Goal: Task Accomplishment & Management: Manage account settings

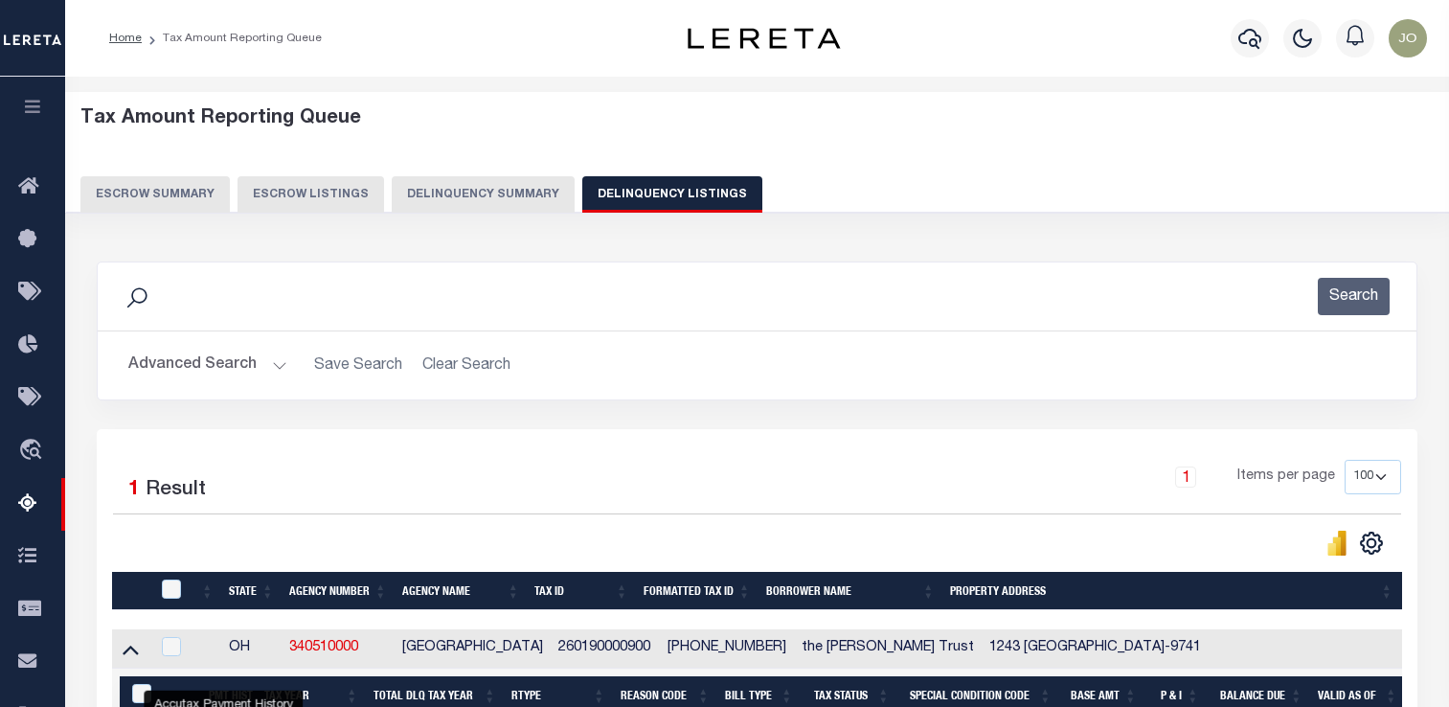
select select "100"
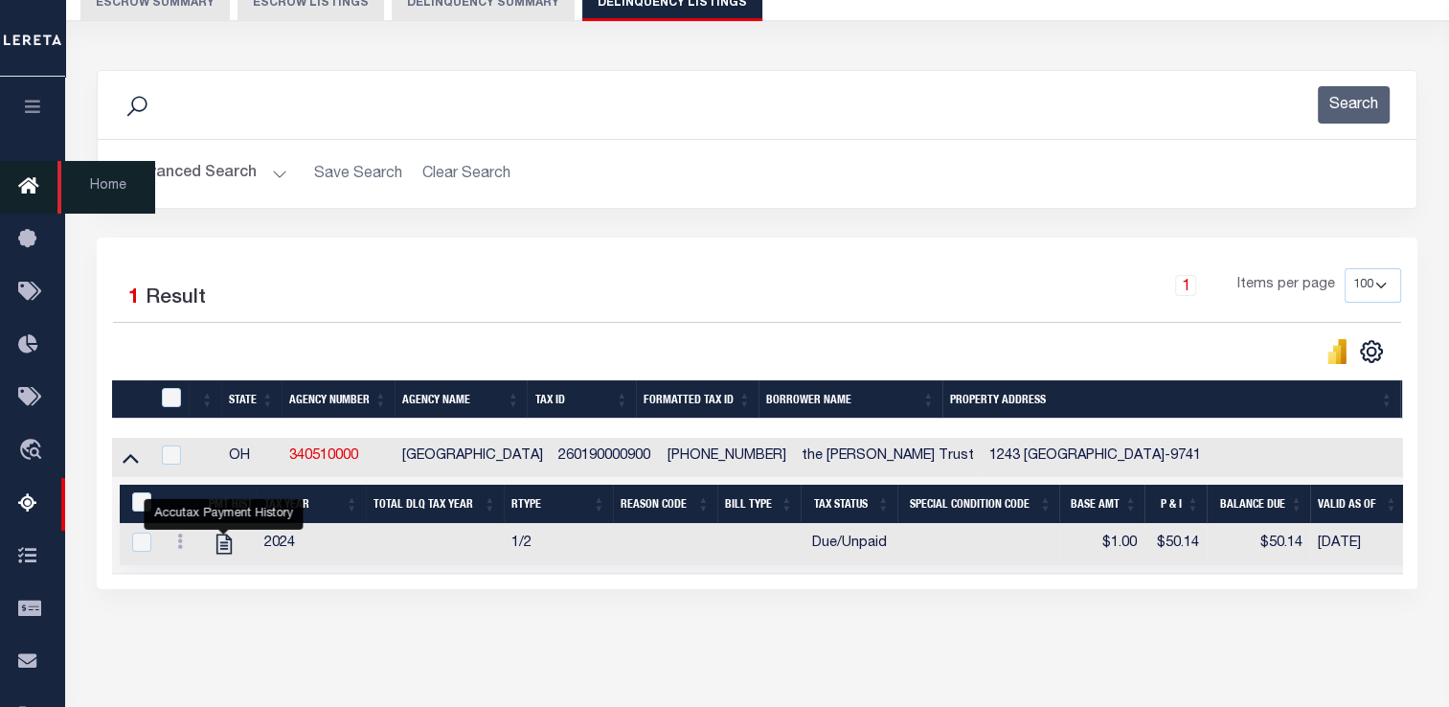
scroll to position [192, 0]
click at [34, 105] on icon "button" at bounding box center [33, 106] width 22 height 17
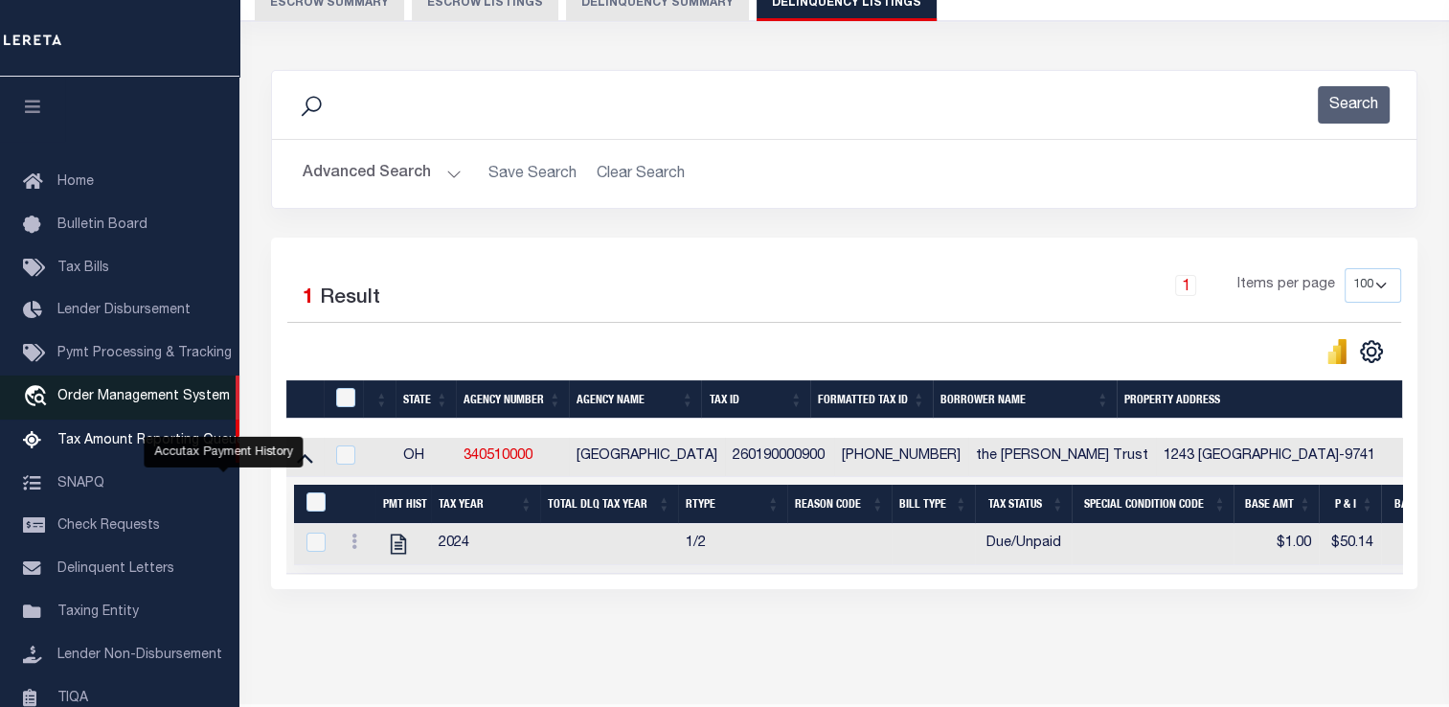
click at [128, 375] on link "travel_explore Order Management System" at bounding box center [119, 397] width 239 height 44
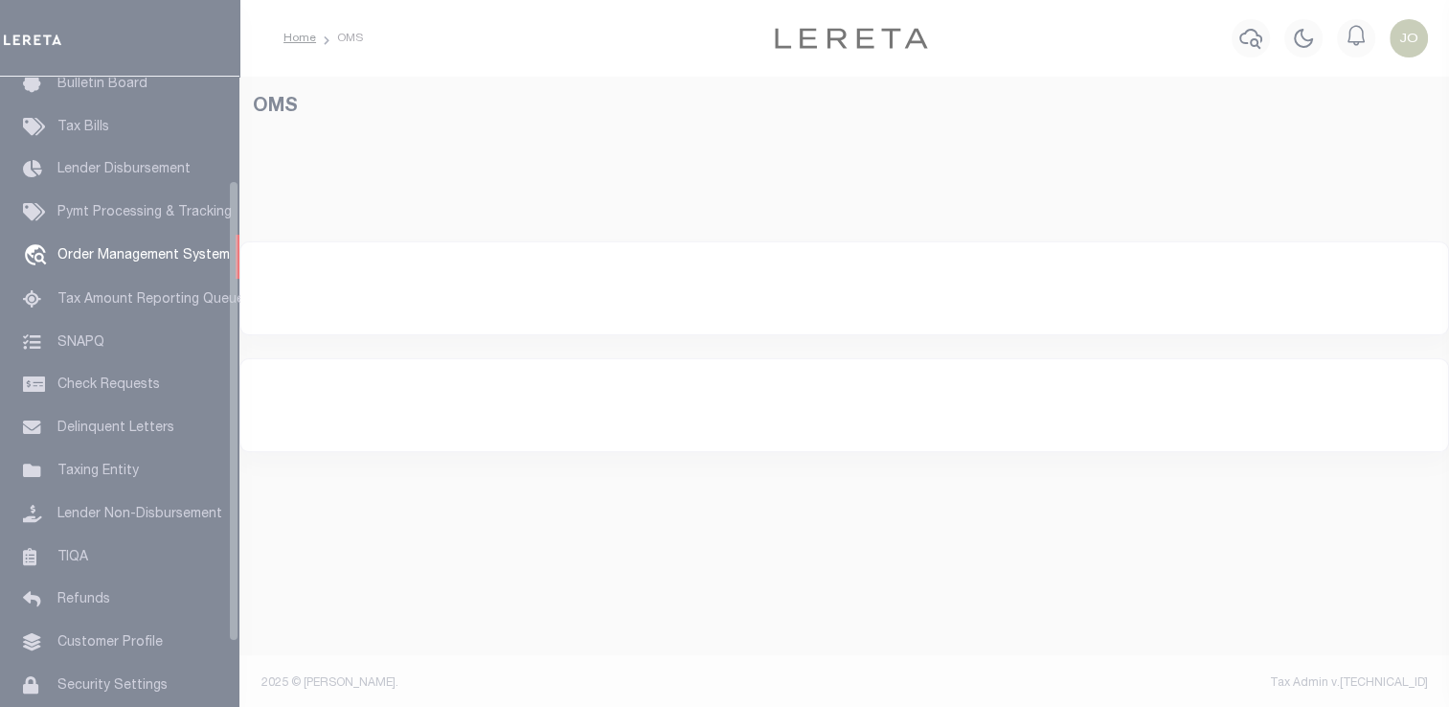
scroll to position [141, 0]
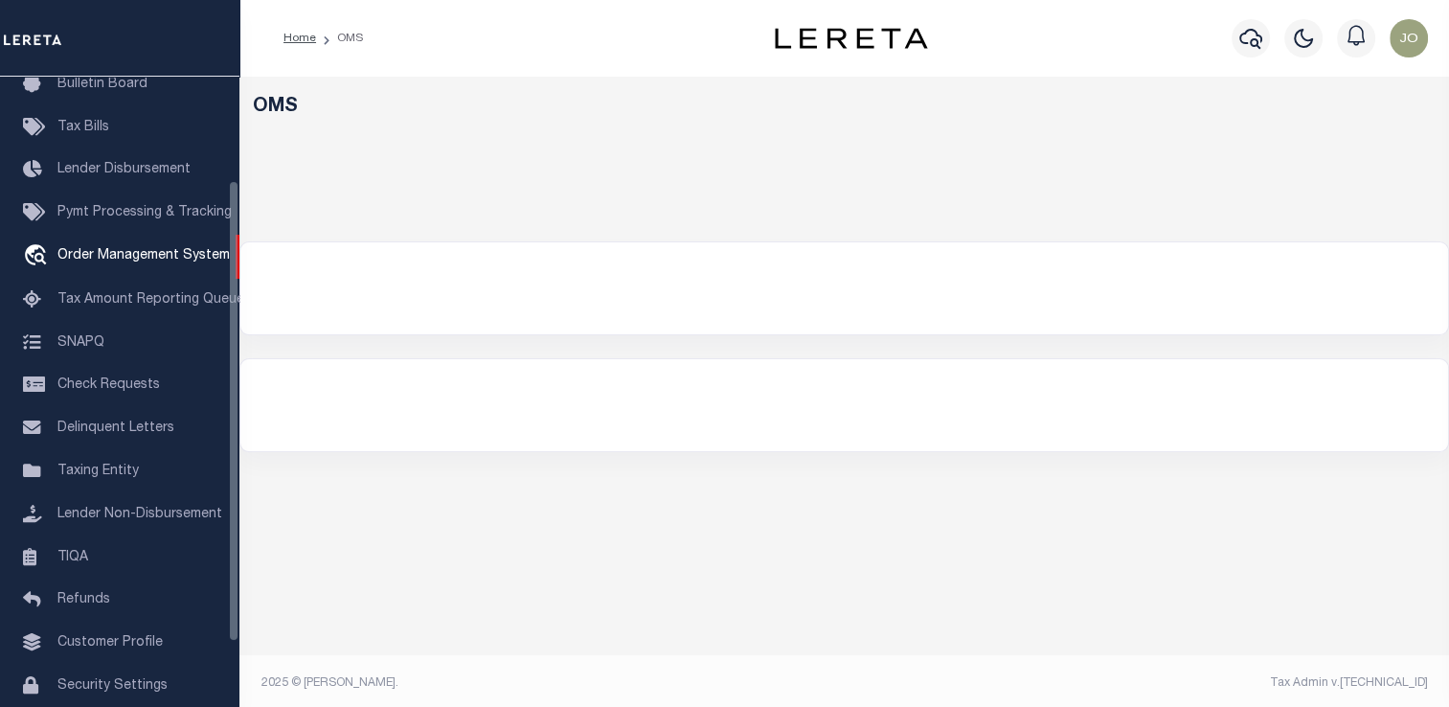
select select "200"
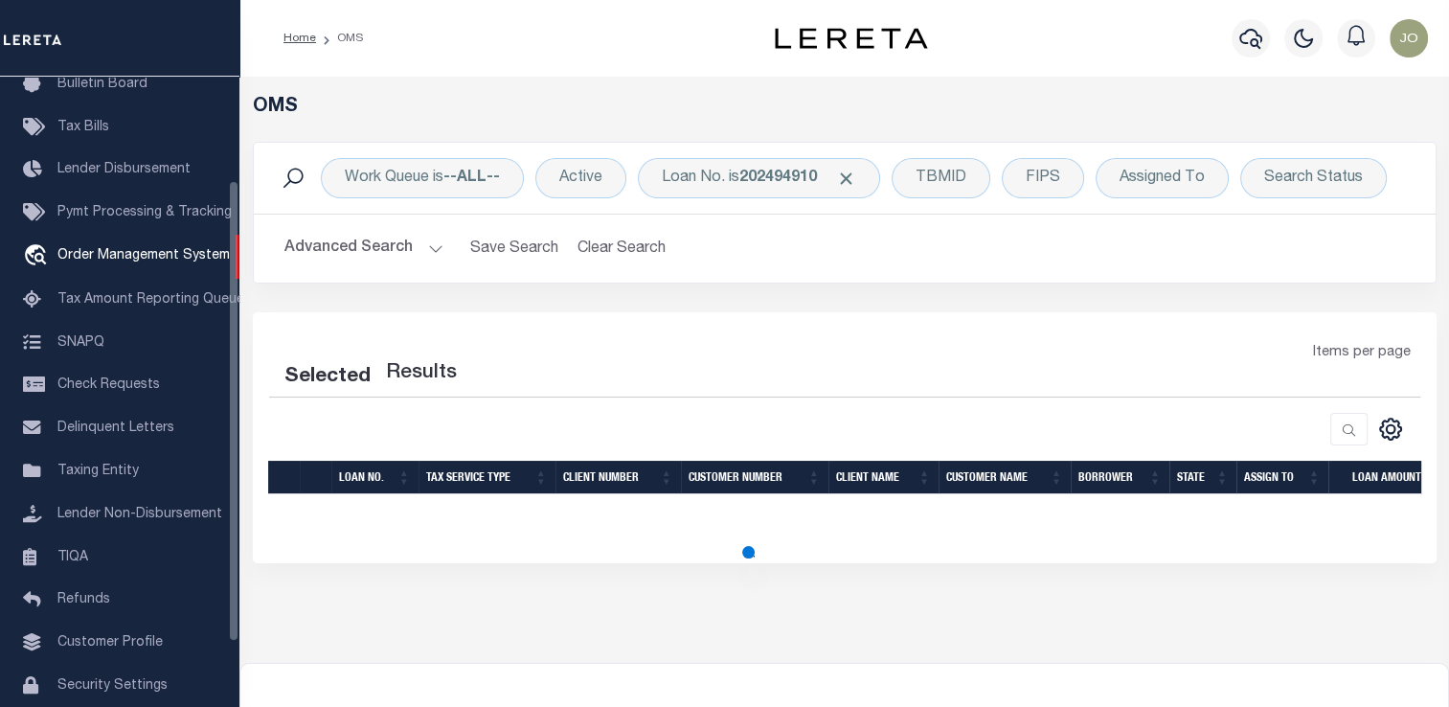
select select "200"
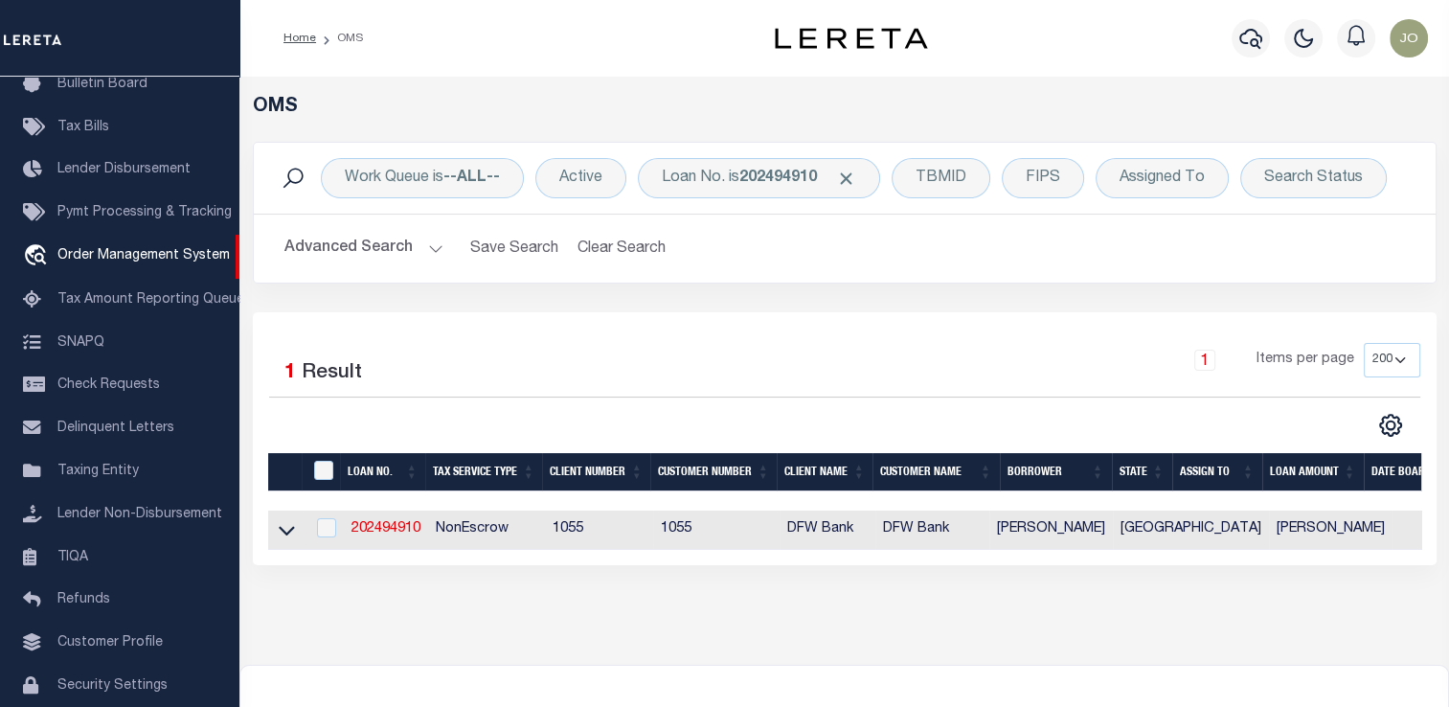
click at [766, 199] on div "Work Queue is --ALL-- Active Loan No. is 202494910 TBMID FIPS Assigned To Searc…" at bounding box center [845, 178] width 1182 height 71
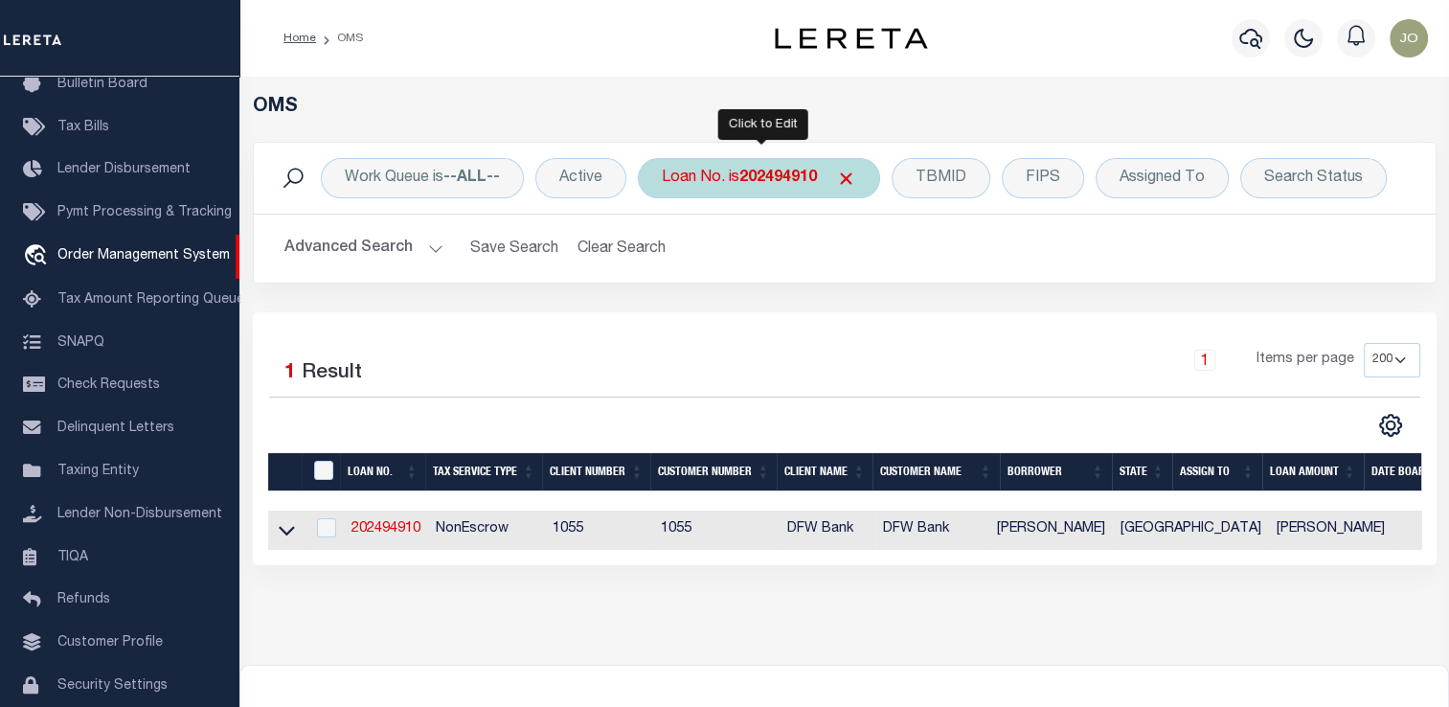
click at [766, 195] on div "Loan No. is 202494910" at bounding box center [759, 178] width 242 height 40
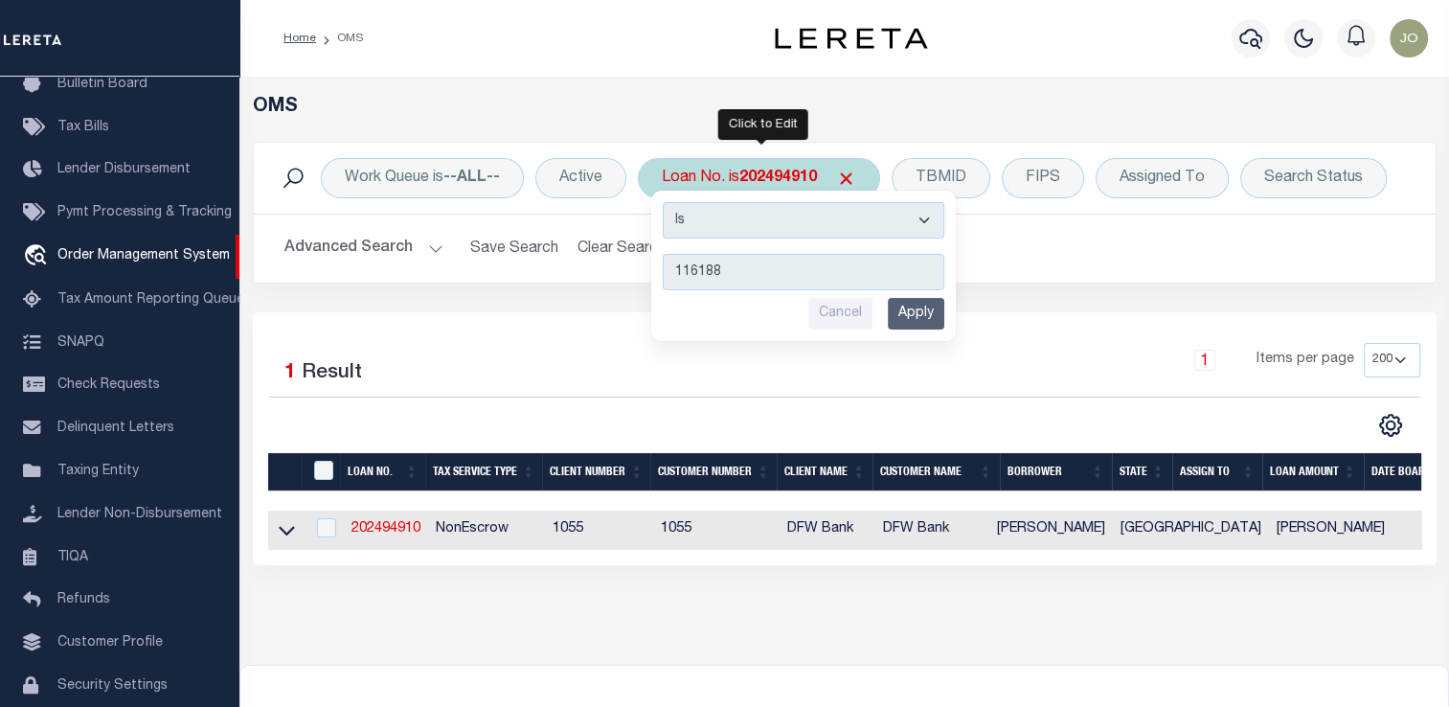
type input "116188"
click at [896, 303] on input "Apply" at bounding box center [916, 314] width 57 height 32
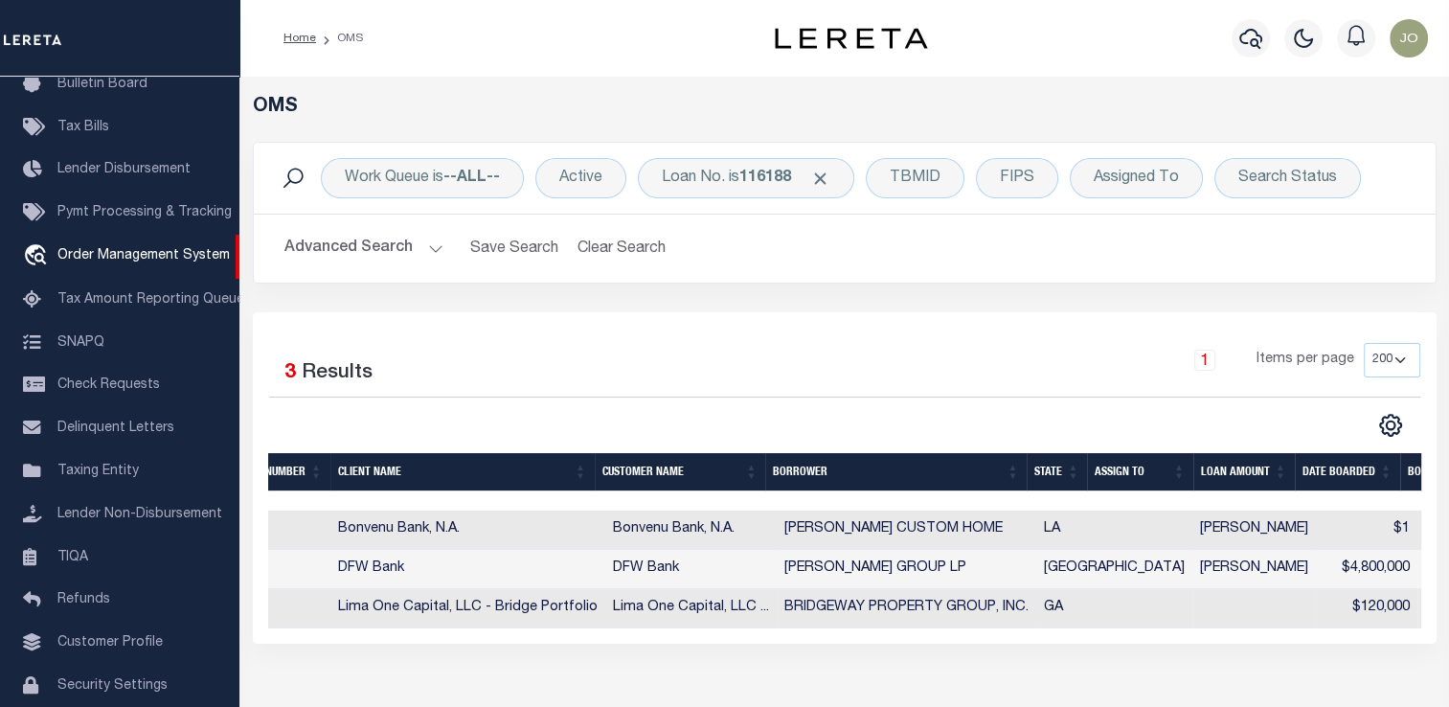
scroll to position [0, 444]
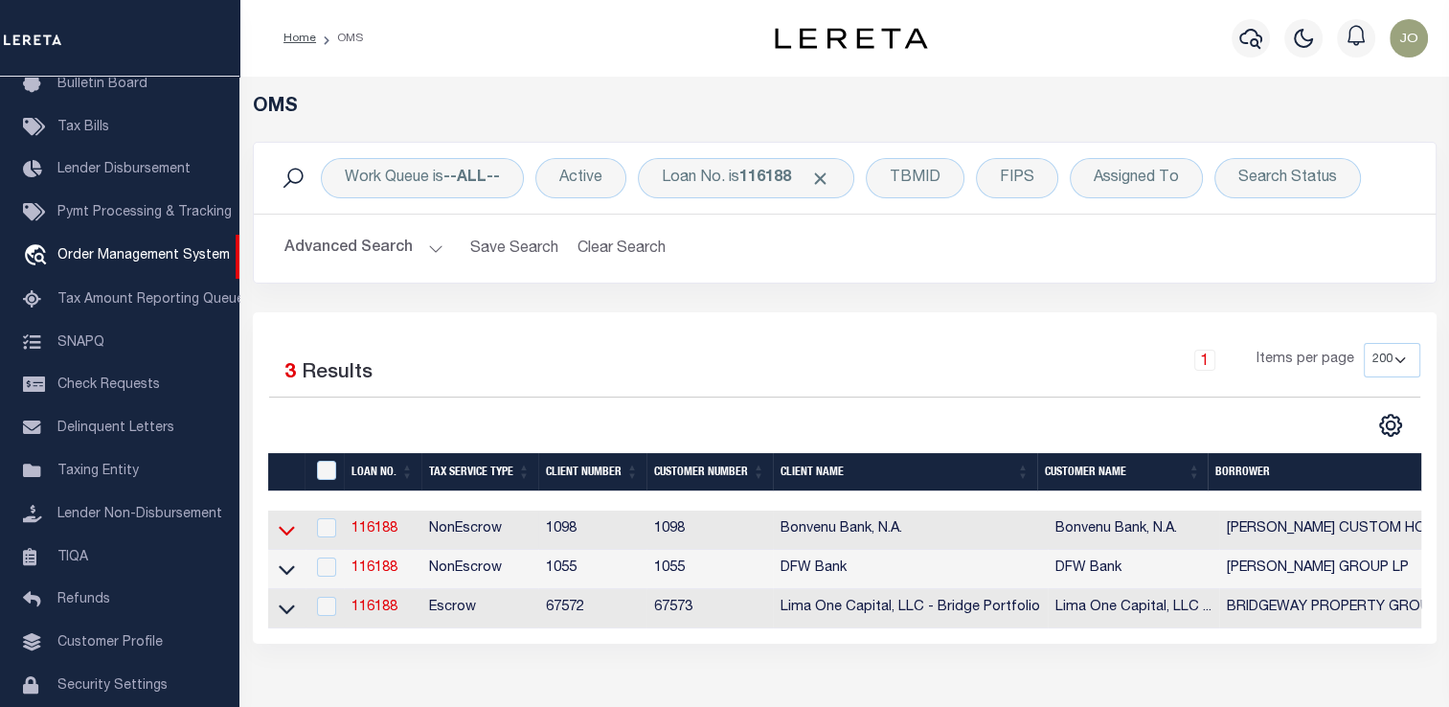
click at [287, 538] on icon at bounding box center [287, 530] width 16 height 20
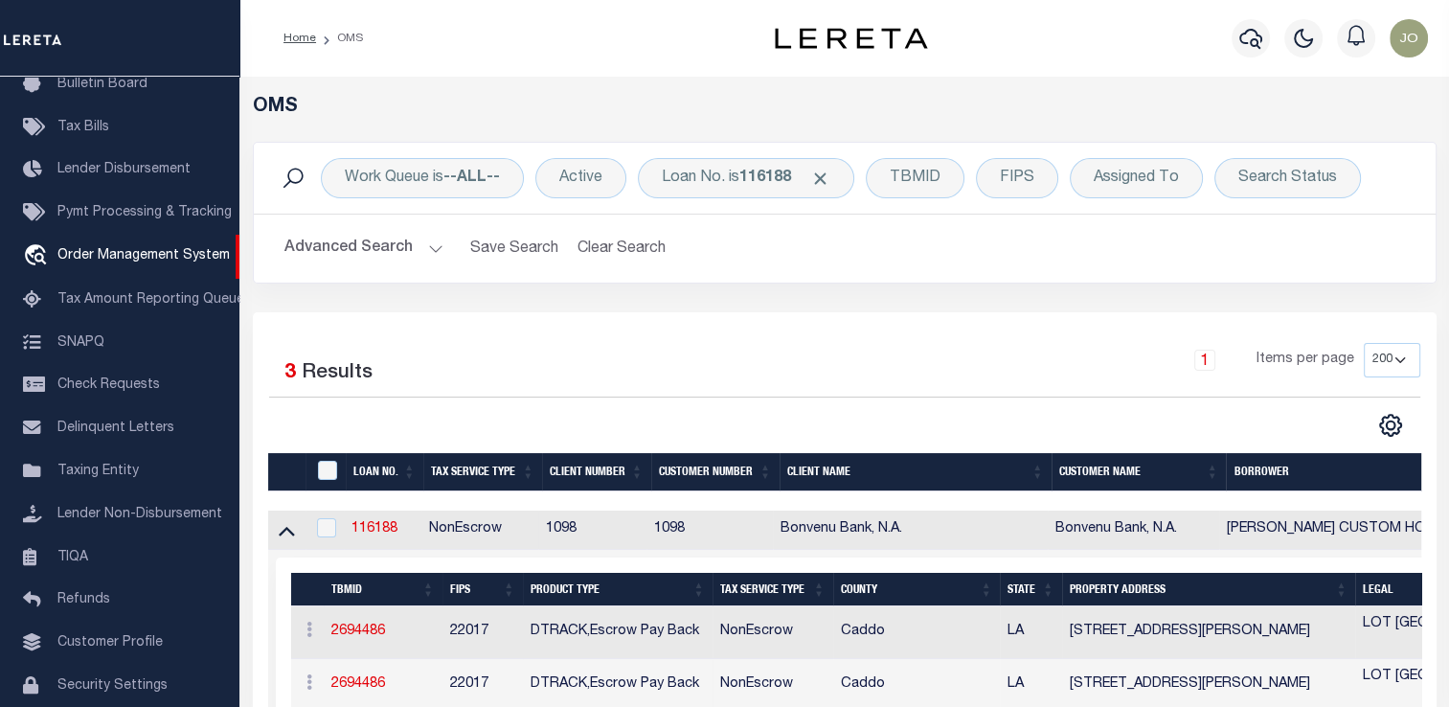
click at [287, 538] on icon at bounding box center [287, 530] width 16 height 20
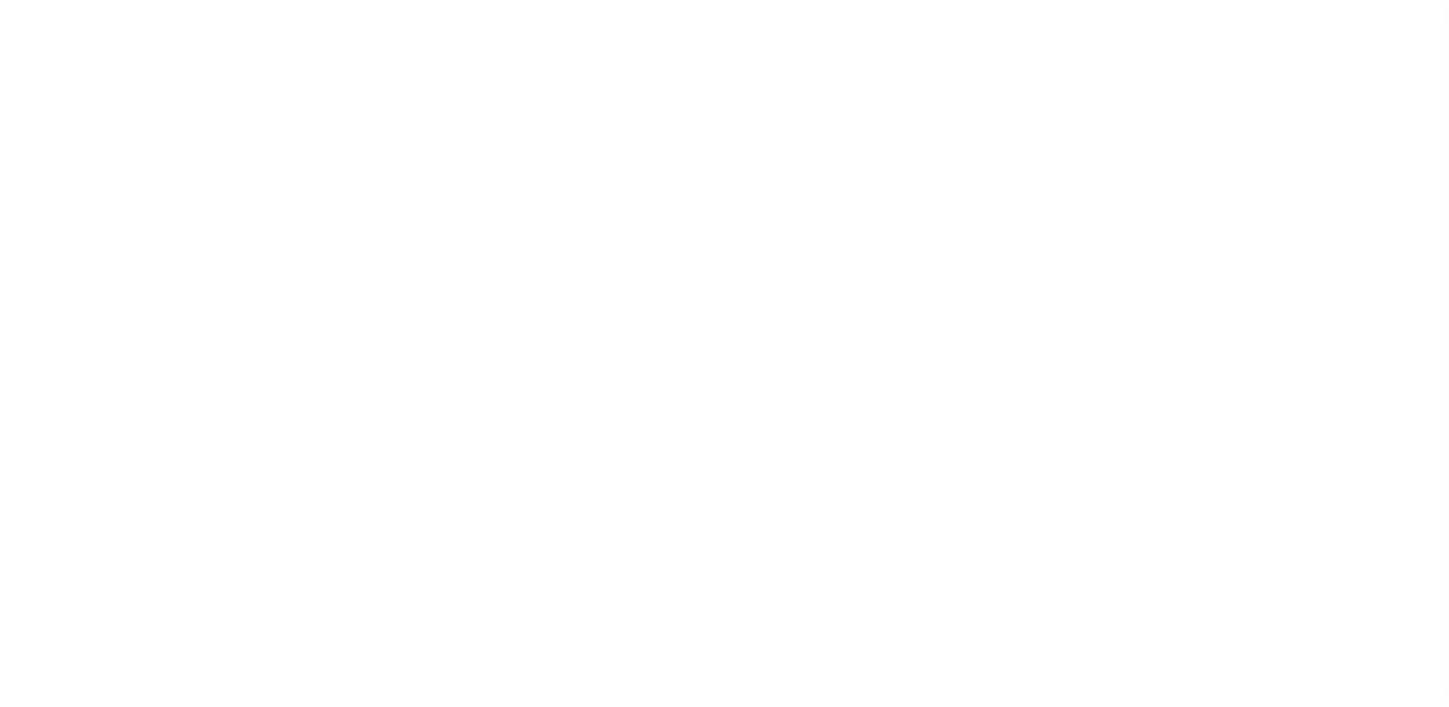
select select "False"
select select "8298"
select select "1392"
select select "10"
select select "NonEscrow"
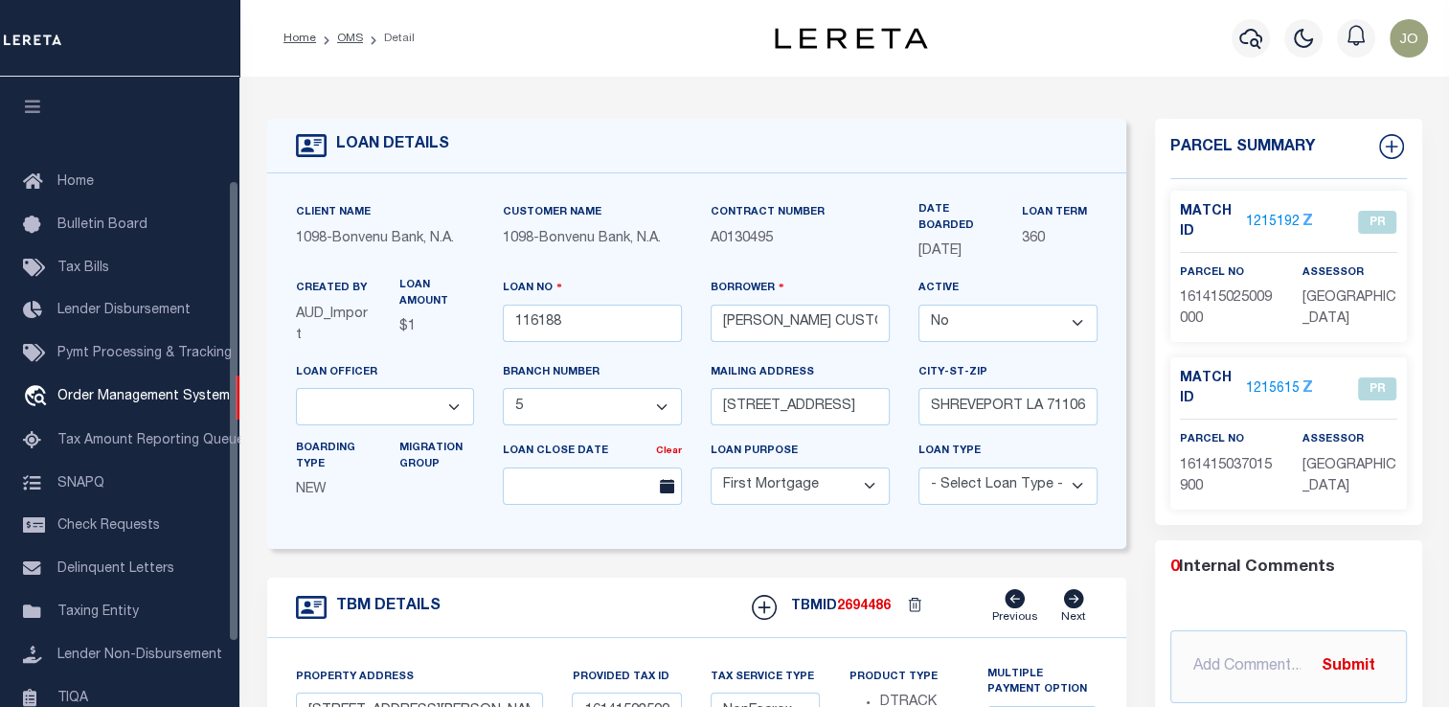
scroll to position [141, 0]
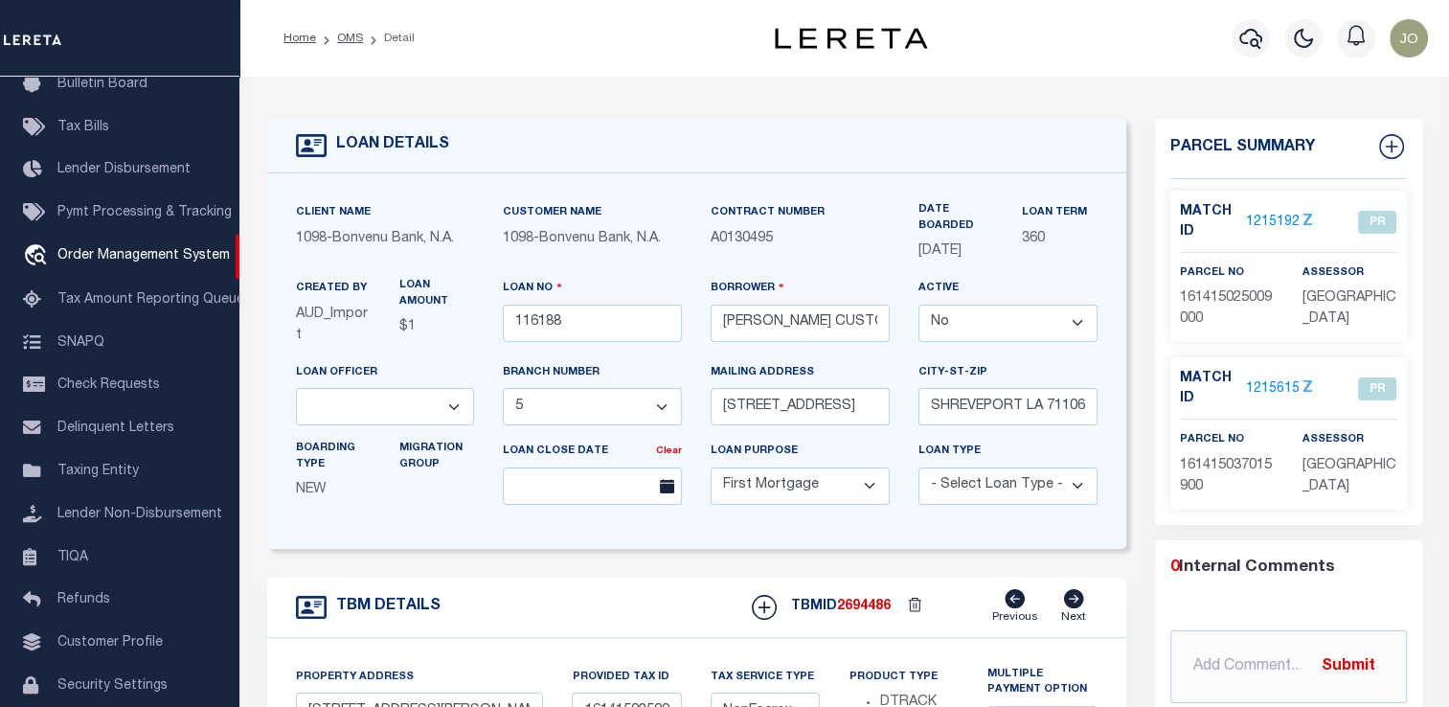
click at [552, 158] on div "LOAN DETAILS" at bounding box center [696, 146] width 859 height 55
click at [352, 40] on link "OMS" at bounding box center [350, 38] width 26 height 11
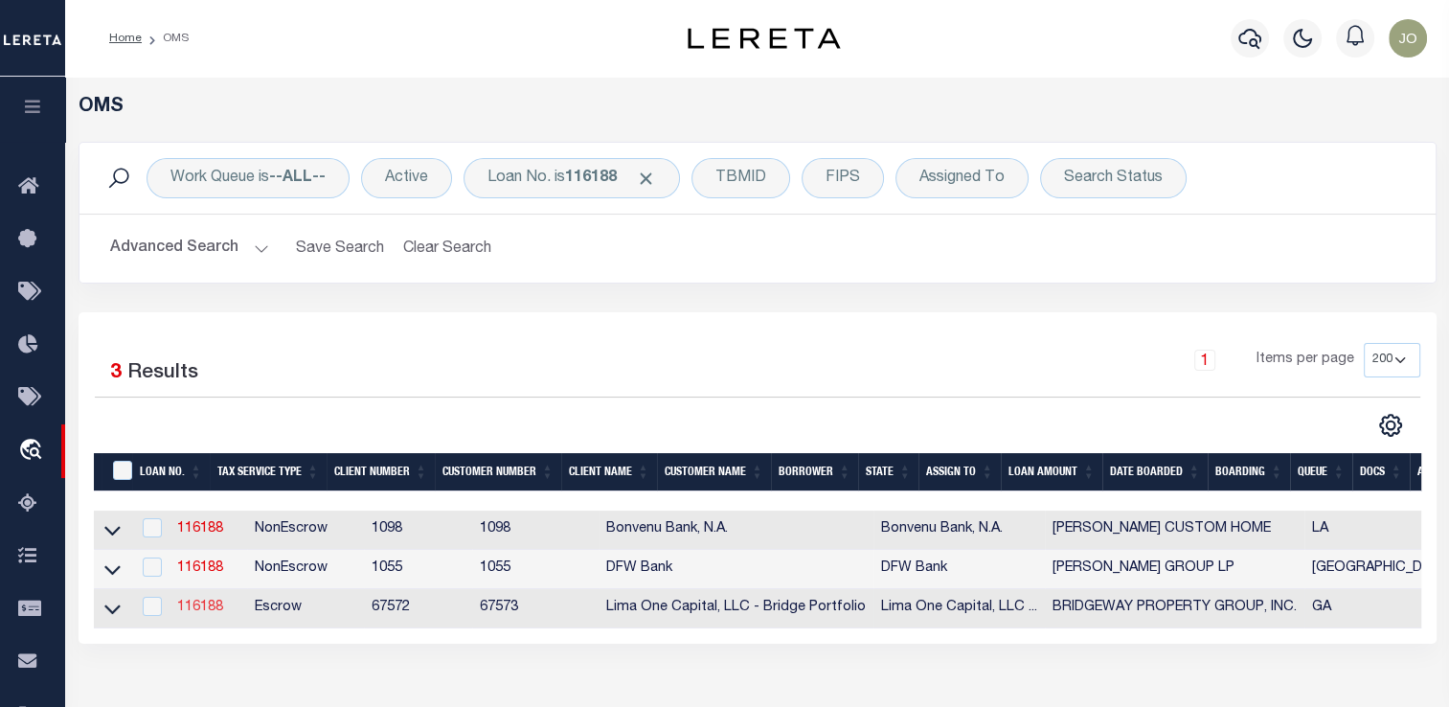
click at [194, 607] on link "116188" at bounding box center [200, 606] width 46 height 13
type input "BRIDGEWAY PROPERTY GROUP, INC."
select select "True"
select select
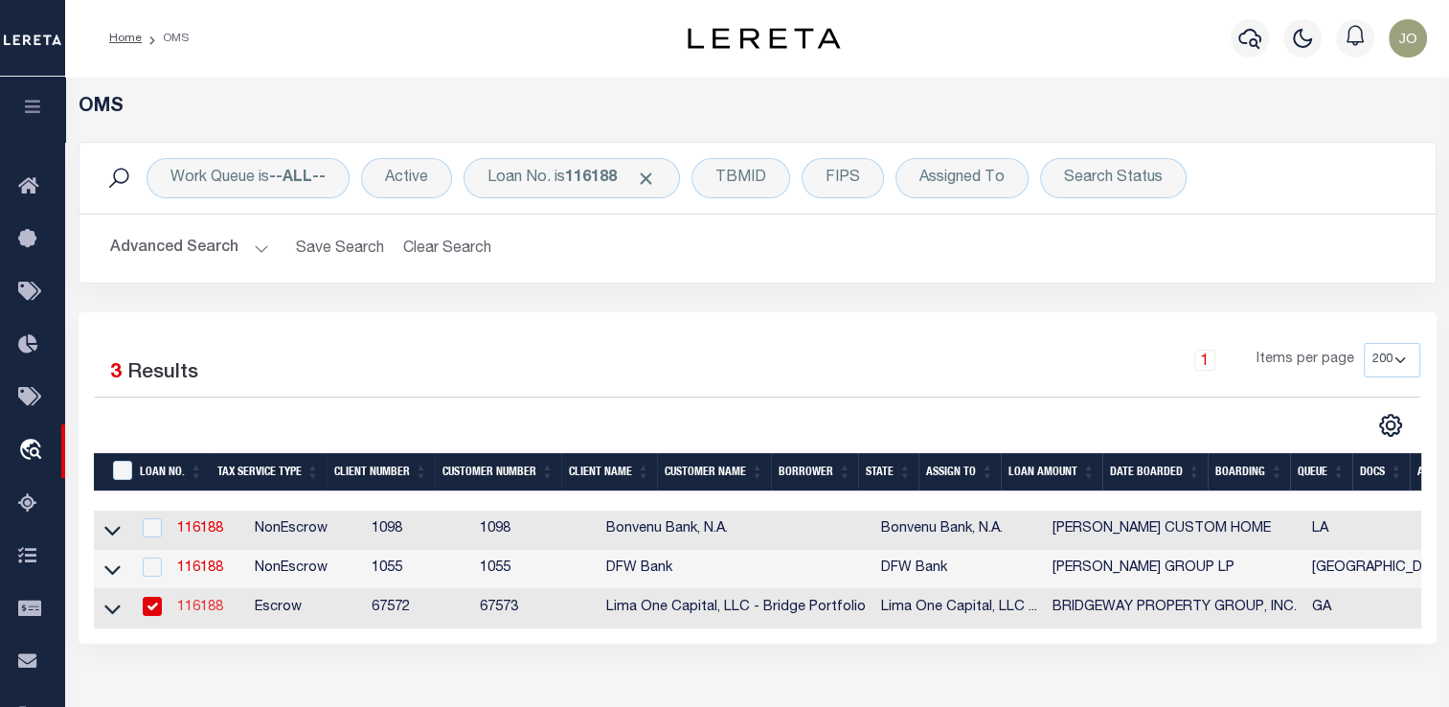
select select
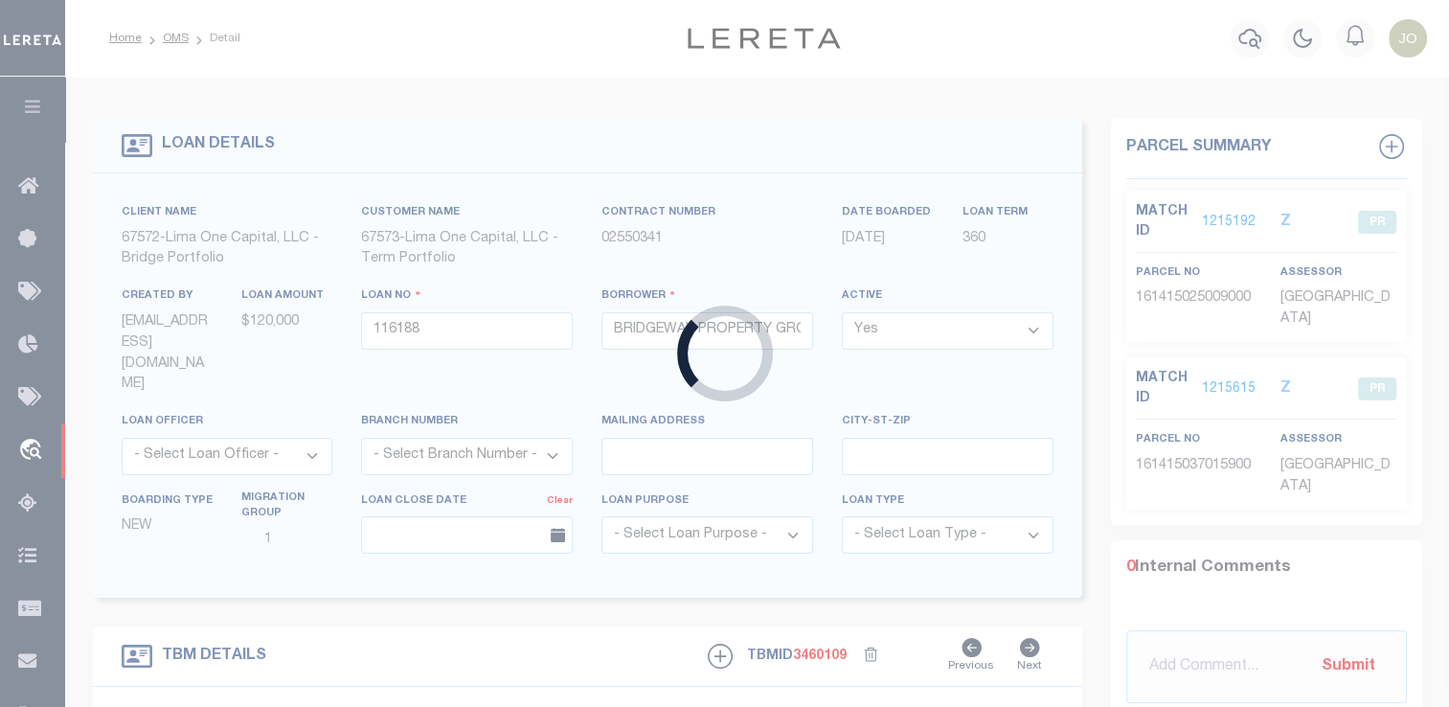
type input "2182 WEXFORD DRIVE"
radio input "true"
select select "Escrow"
select select
type input "NORCROSS GA 30071"
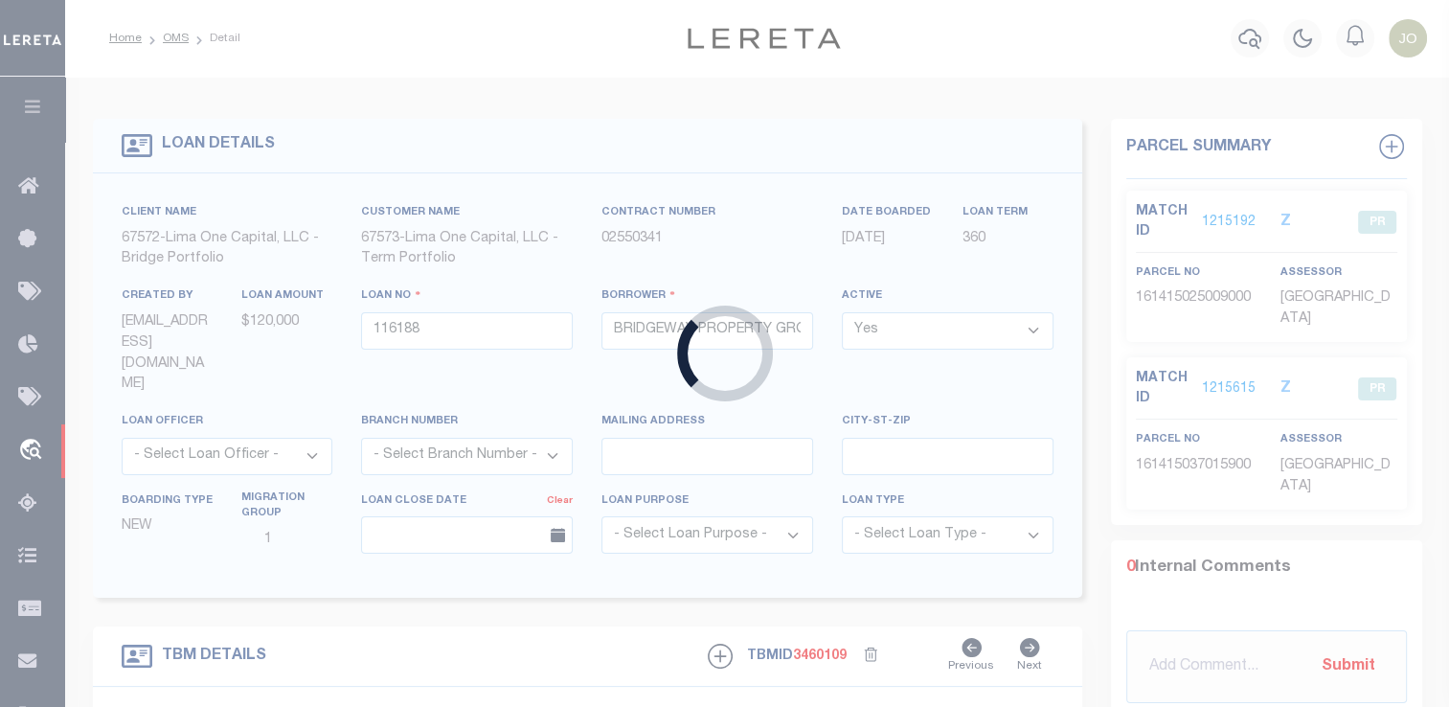
type input "116188-1"
type input "GA"
type textarea "COLLECTOR: ENTITY: PARCEL: 0"
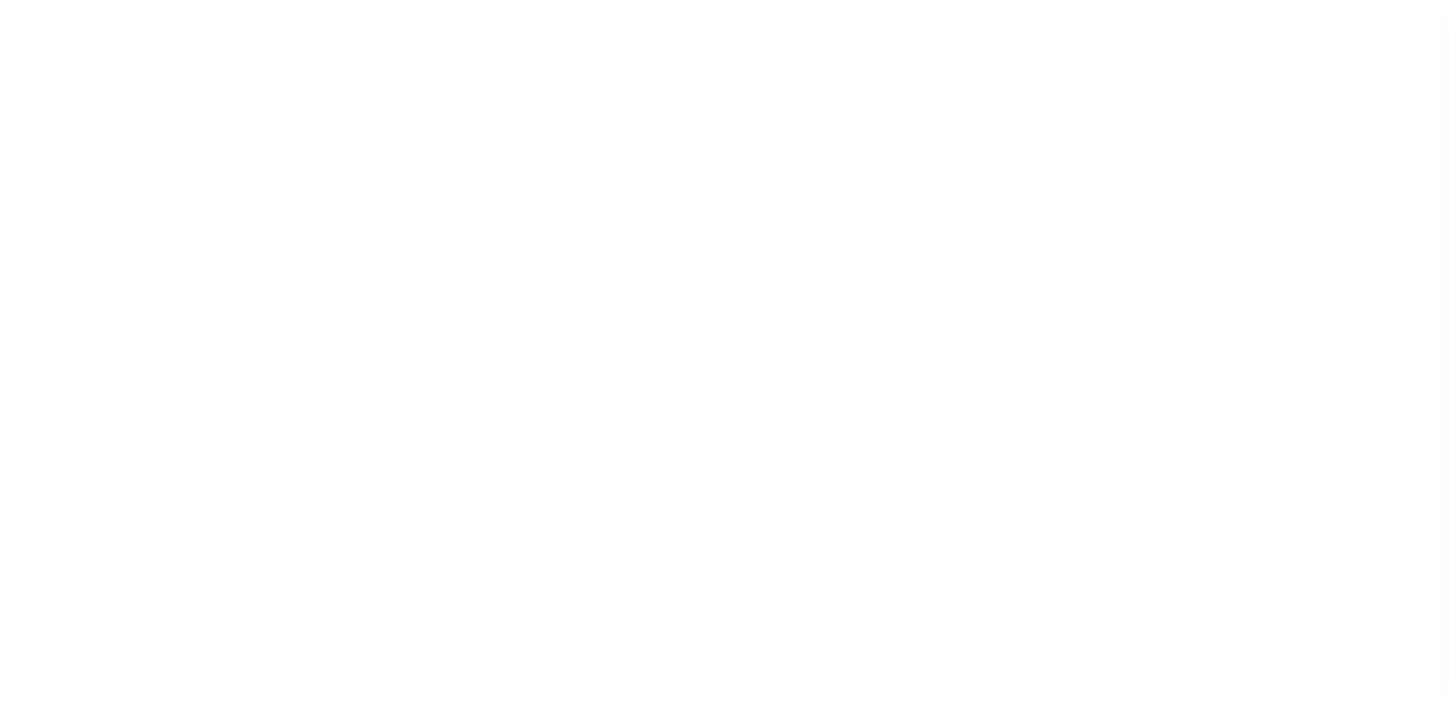
select select "10524"
select select "4010"
select select "NonEscrow"
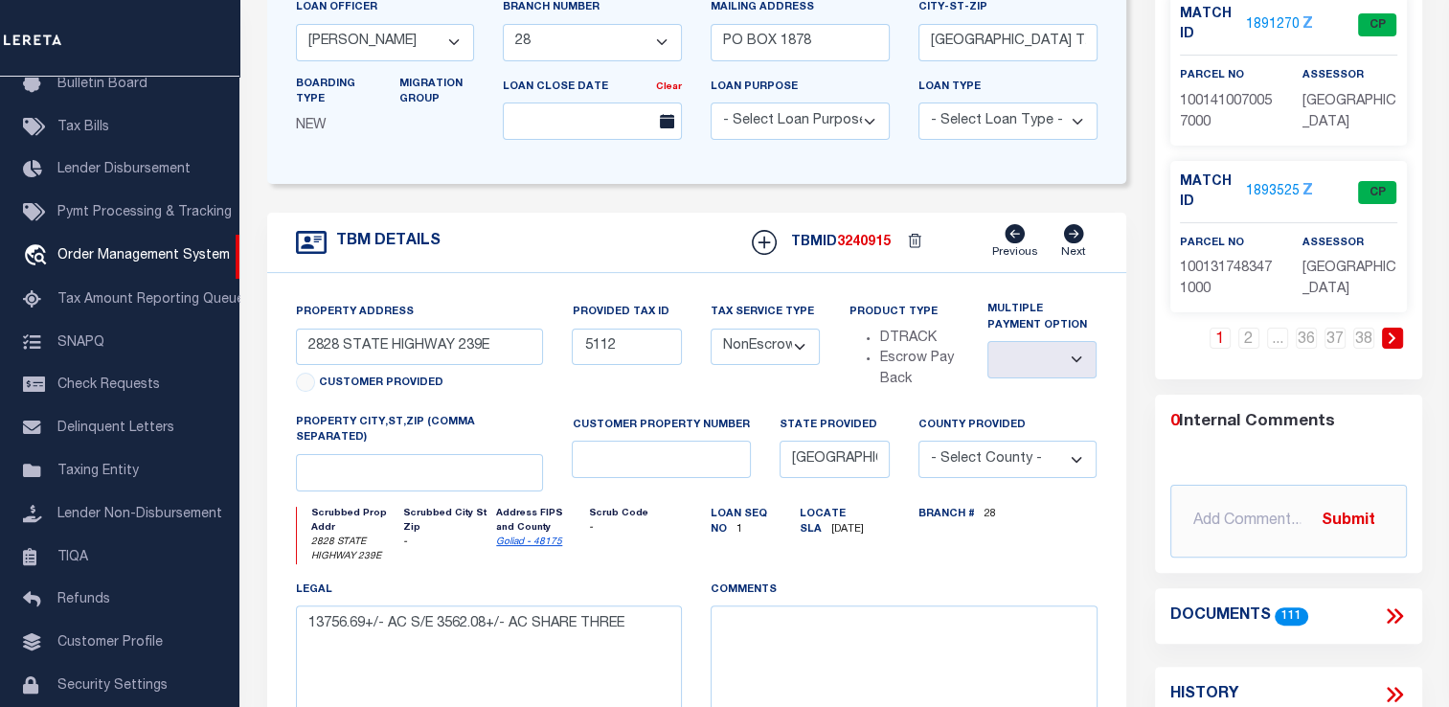
scroll to position [365, 0]
click at [1430, 243] on div "Parcel Summary Match ID 1893628 Z parcel no 100126685600501201 Z" at bounding box center [1289, 307] width 296 height 1106
click at [1250, 339] on link "2" at bounding box center [1248, 337] width 21 height 21
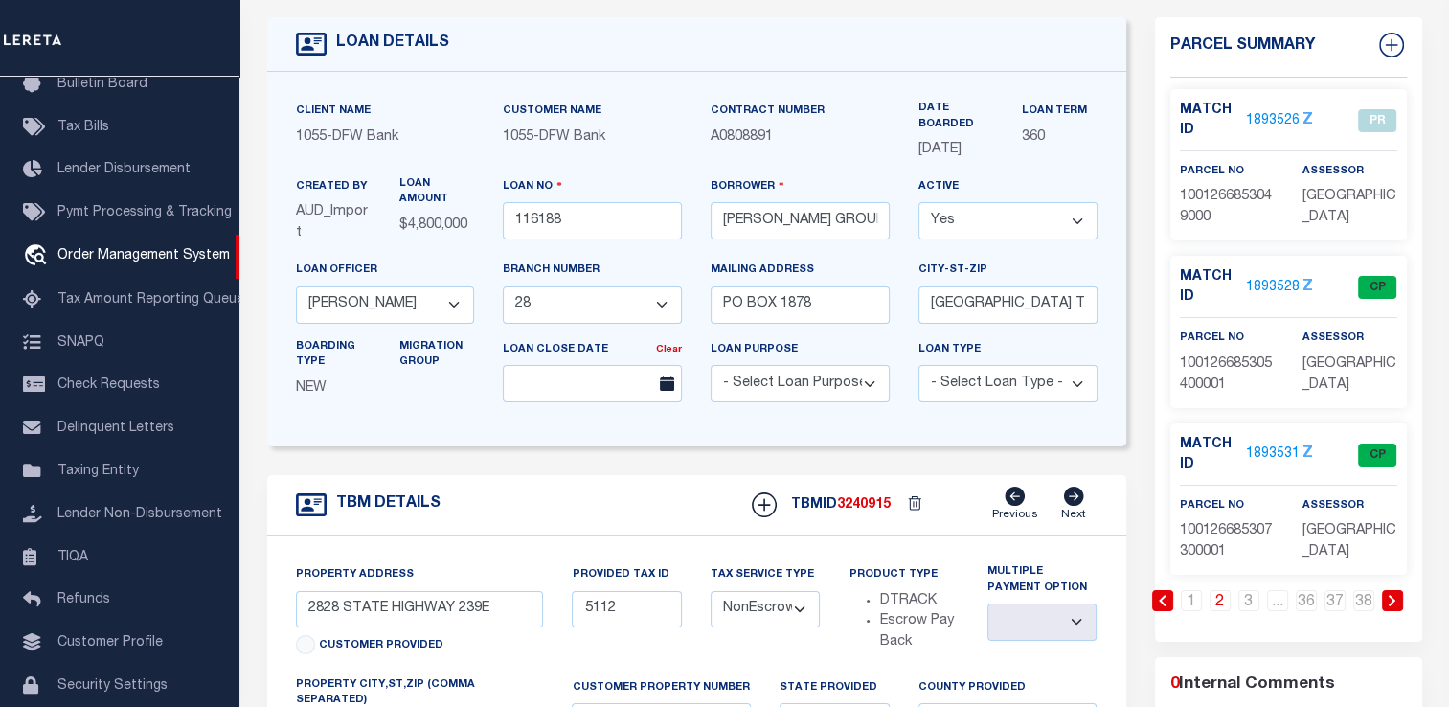
scroll to position [99, 0]
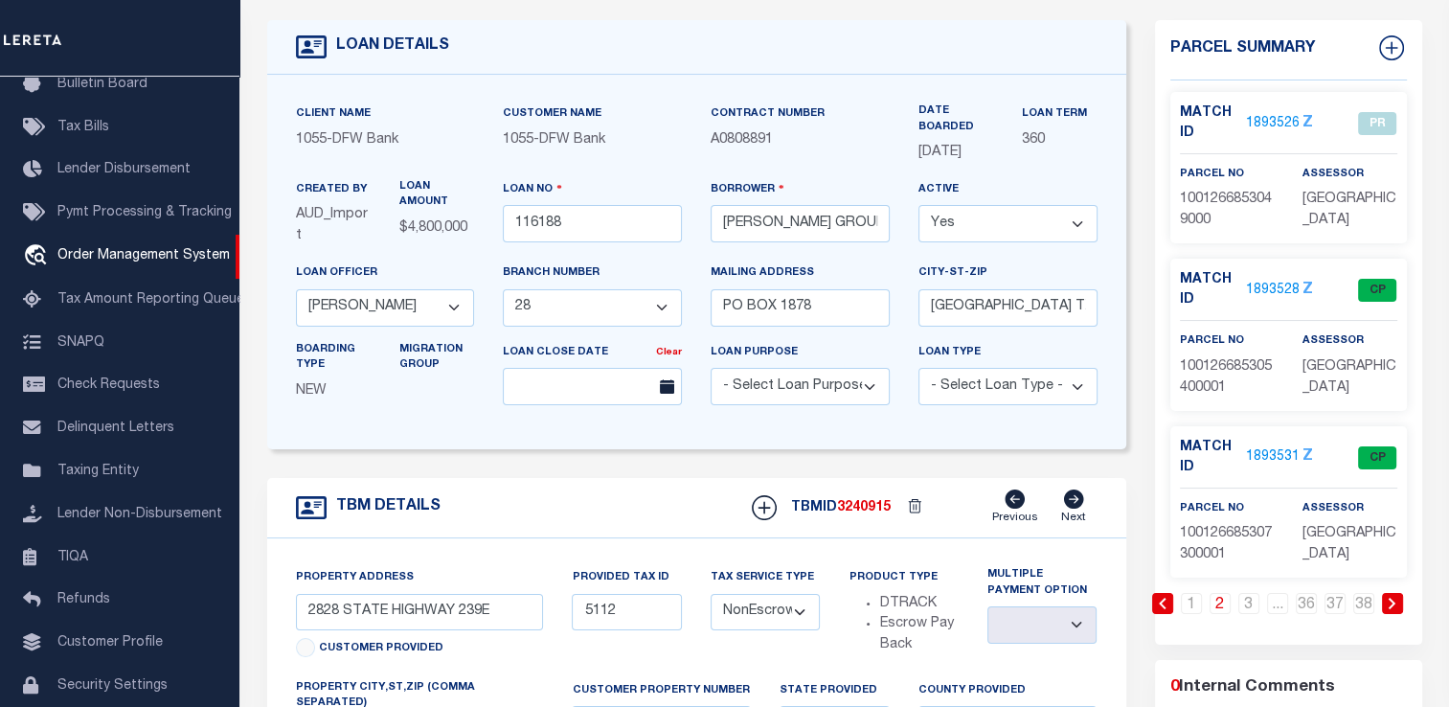
click at [623, 42] on div "LOAN DETAILS" at bounding box center [696, 47] width 859 height 55
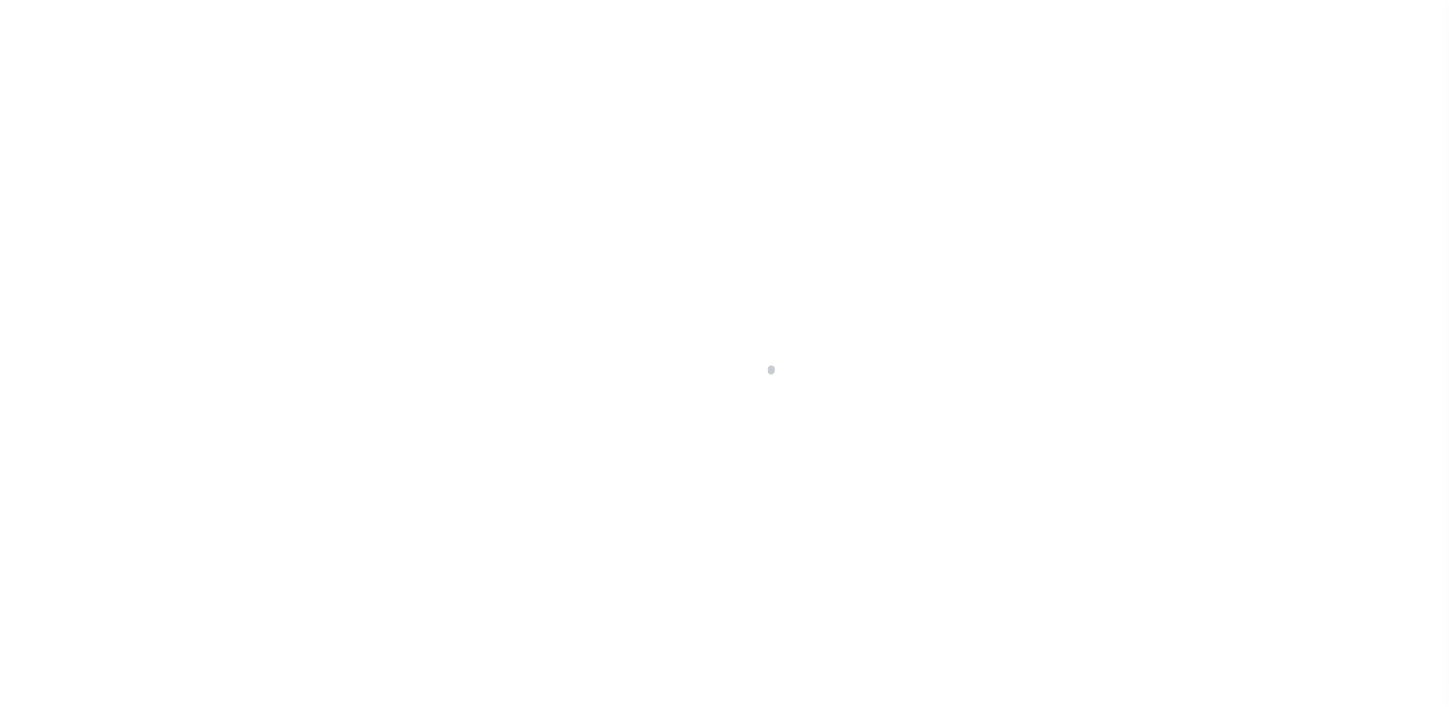
select select "10524"
select select "4010"
select select "NonEscrow"
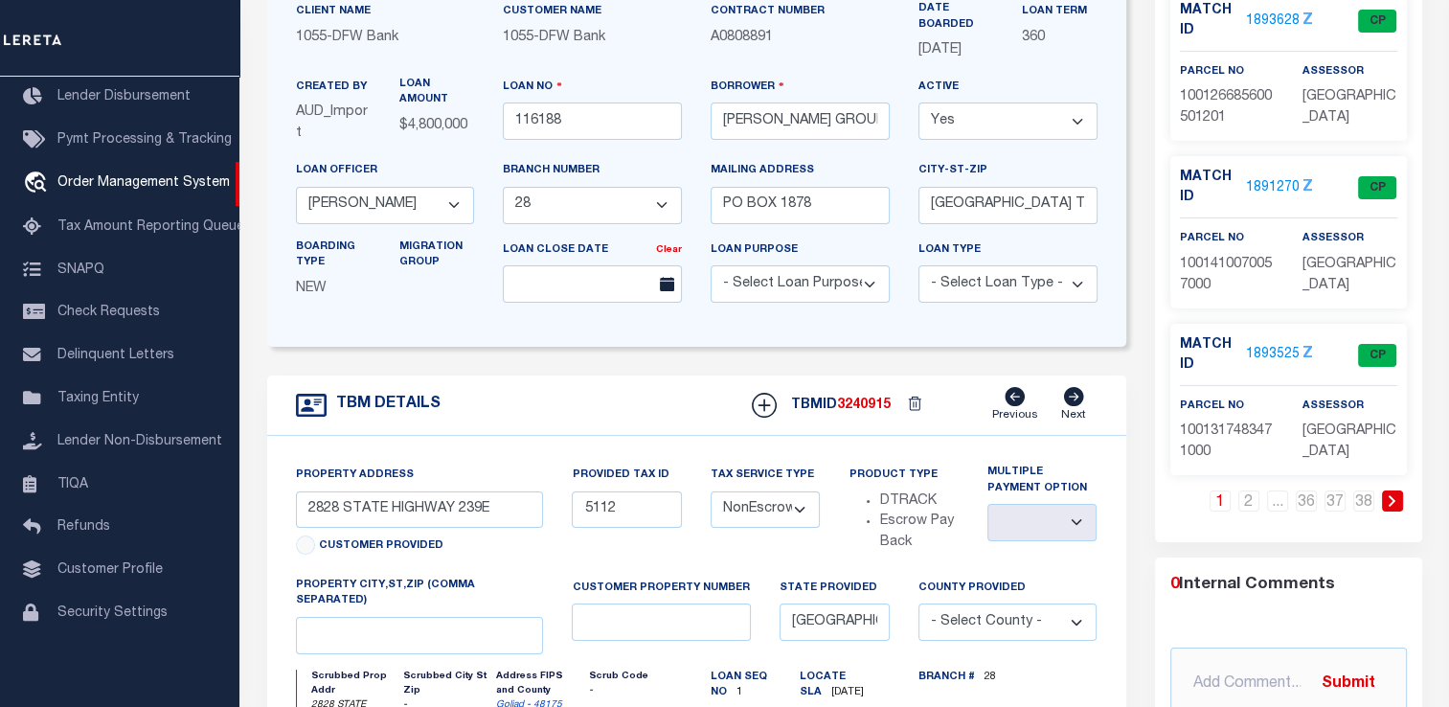
scroll to position [209, 0]
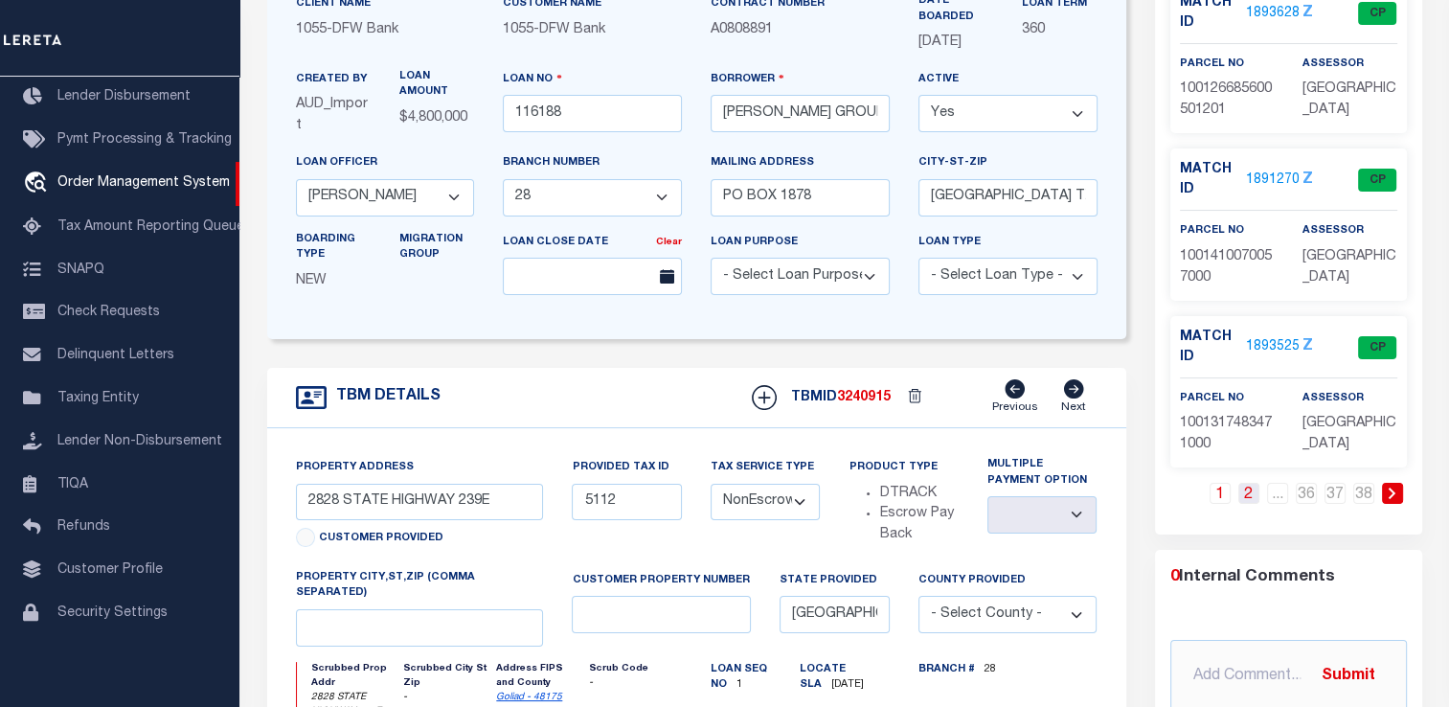
click at [1253, 487] on link "2" at bounding box center [1248, 493] width 21 height 21
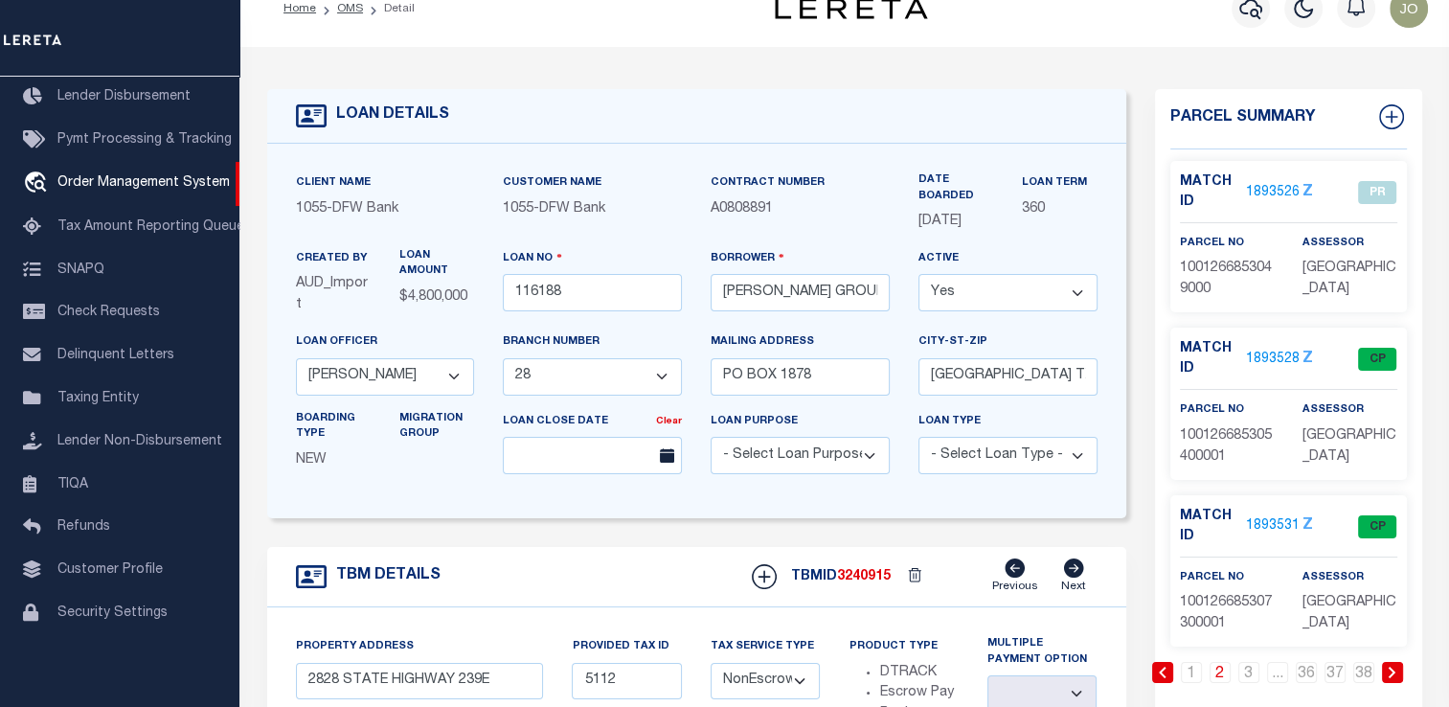
scroll to position [36, 0]
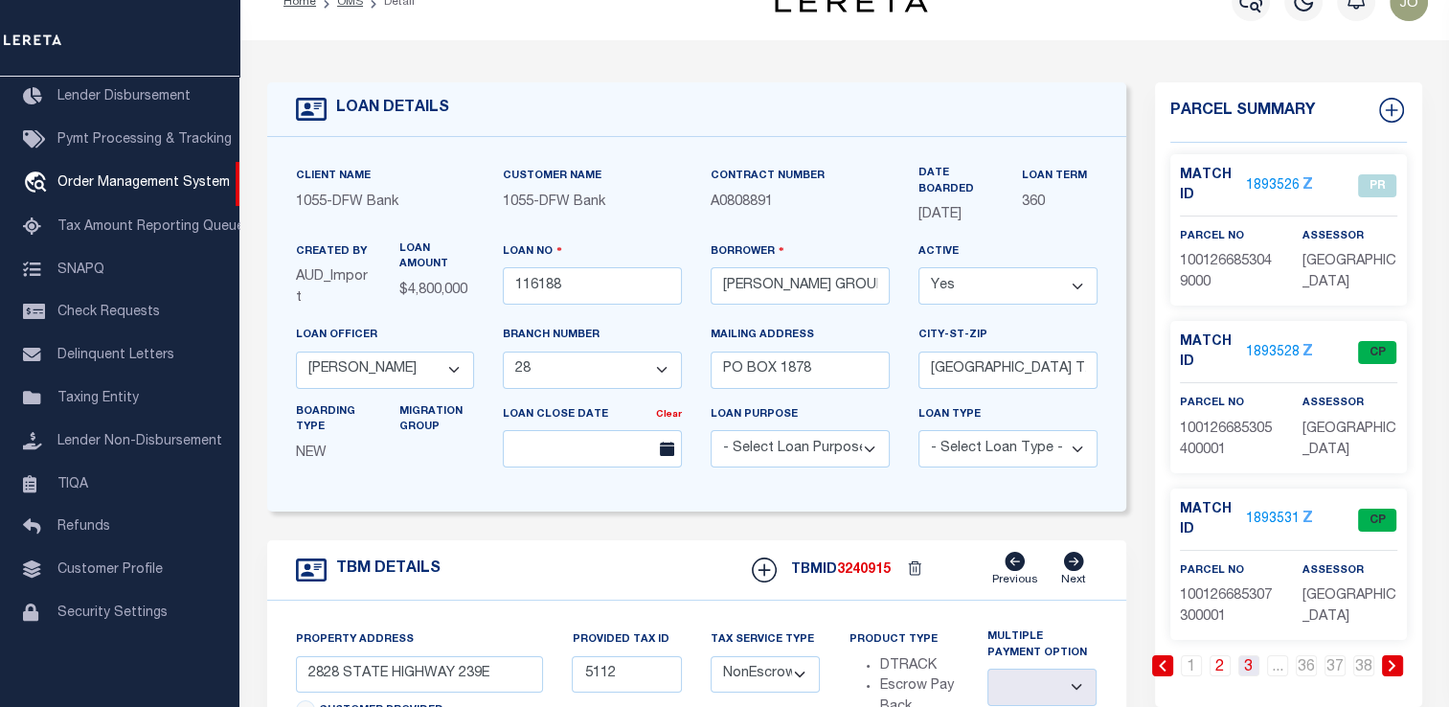
click at [1249, 668] on link "3" at bounding box center [1248, 665] width 21 height 21
click at [1249, 668] on link "4" at bounding box center [1248, 665] width 21 height 21
click at [1249, 668] on link "5" at bounding box center [1248, 665] width 21 height 21
click at [1249, 668] on link "6" at bounding box center [1248, 665] width 21 height 21
click at [1249, 668] on link "7" at bounding box center [1248, 665] width 21 height 21
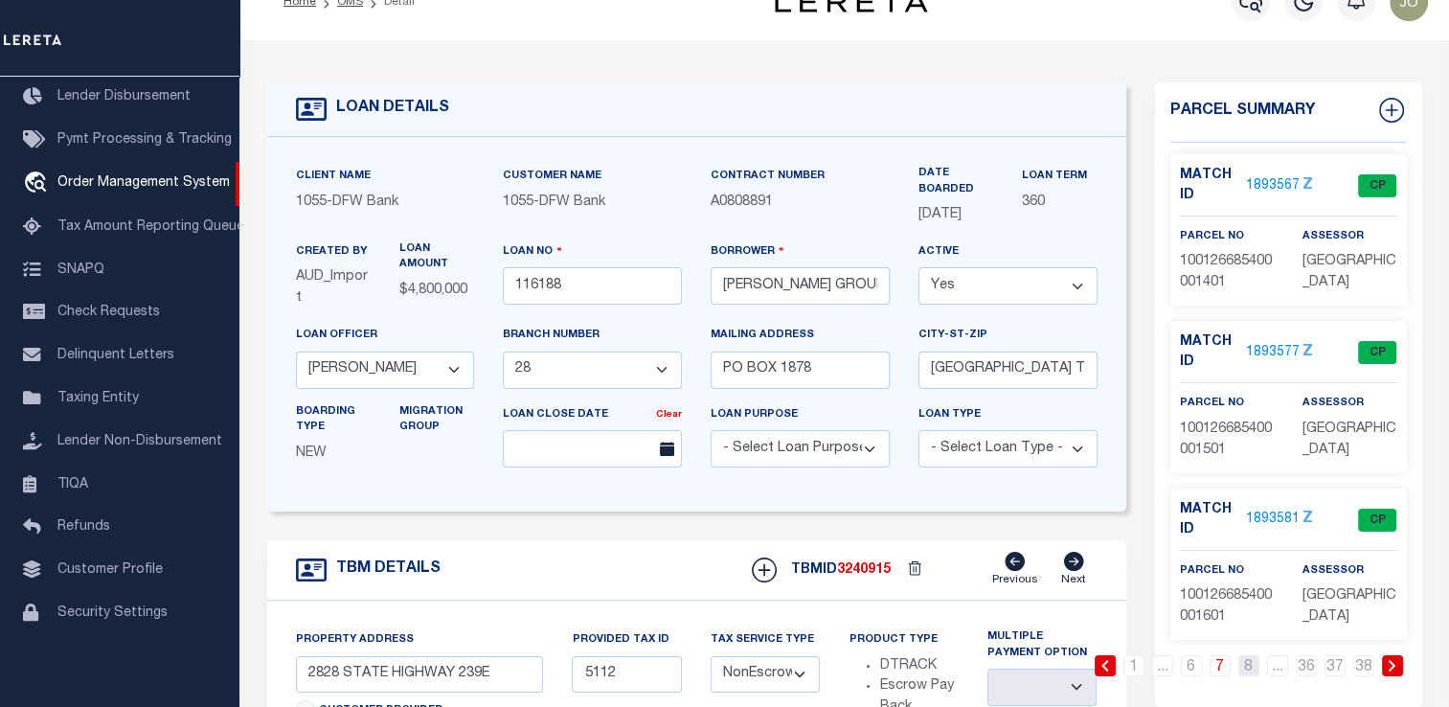
click at [1249, 668] on link "8" at bounding box center [1248, 665] width 21 height 21
click at [1249, 668] on link "9" at bounding box center [1248, 665] width 21 height 21
click at [1249, 668] on link "10" at bounding box center [1248, 665] width 21 height 21
click at [1249, 668] on link "11" at bounding box center [1248, 665] width 21 height 21
click at [1249, 668] on link "12" at bounding box center [1248, 665] width 21 height 21
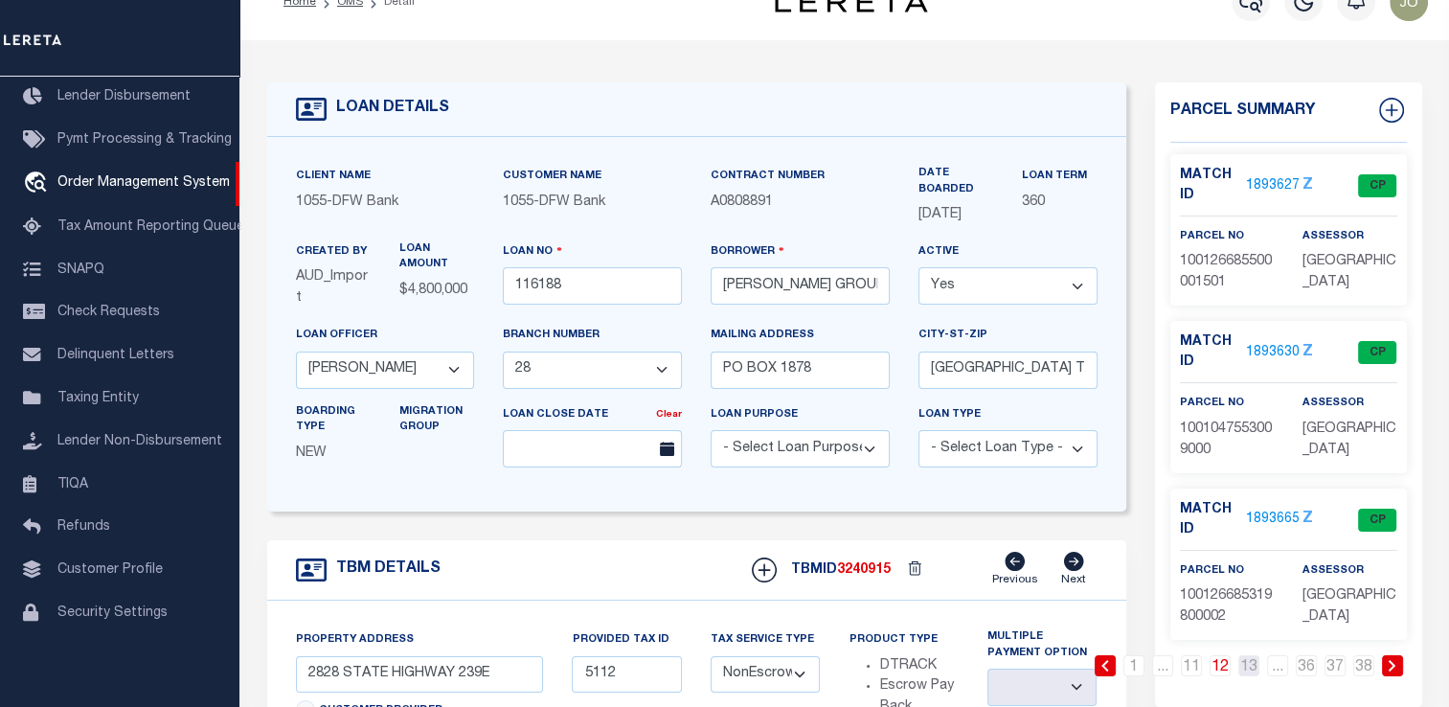
click at [1249, 668] on link "13" at bounding box center [1248, 665] width 21 height 21
click at [1249, 668] on link "14" at bounding box center [1248, 665] width 21 height 21
click at [1249, 668] on link "15" at bounding box center [1248, 665] width 21 height 21
click at [1249, 668] on link "16" at bounding box center [1248, 665] width 21 height 21
click at [1249, 668] on link "17" at bounding box center [1248, 665] width 21 height 21
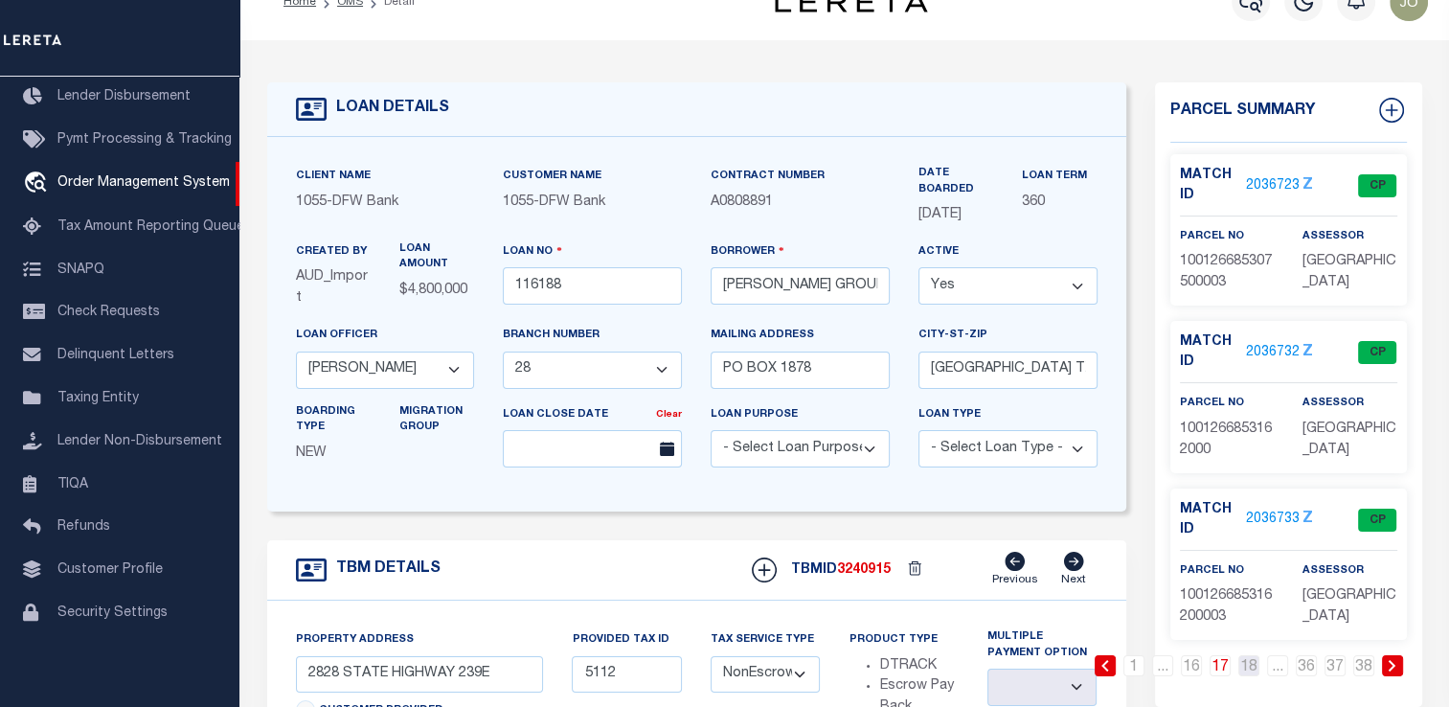
click at [1249, 668] on link "18" at bounding box center [1248, 665] width 21 height 21
click at [1249, 668] on link "19" at bounding box center [1248, 665] width 21 height 21
click at [1249, 668] on link "20" at bounding box center [1248, 665] width 21 height 21
click at [1249, 668] on link "21" at bounding box center [1248, 665] width 21 height 21
click at [1249, 668] on link "22" at bounding box center [1248, 665] width 21 height 21
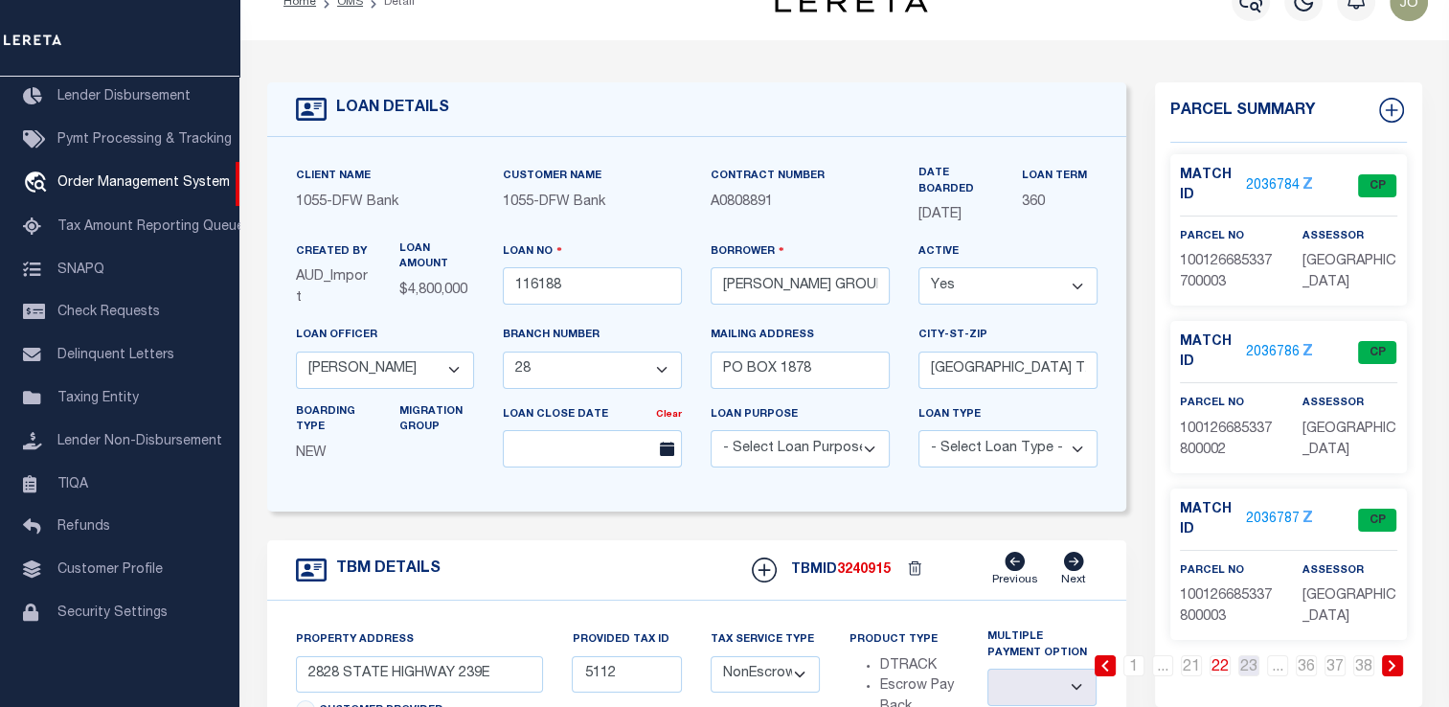
click at [1249, 668] on link "23" at bounding box center [1248, 665] width 21 height 21
click at [1249, 668] on link "24" at bounding box center [1248, 665] width 21 height 21
click at [1249, 668] on link "26" at bounding box center [1248, 665] width 21 height 21
click at [1249, 668] on link "27" at bounding box center [1248, 665] width 21 height 21
click at [1249, 668] on link "28" at bounding box center [1248, 665] width 21 height 21
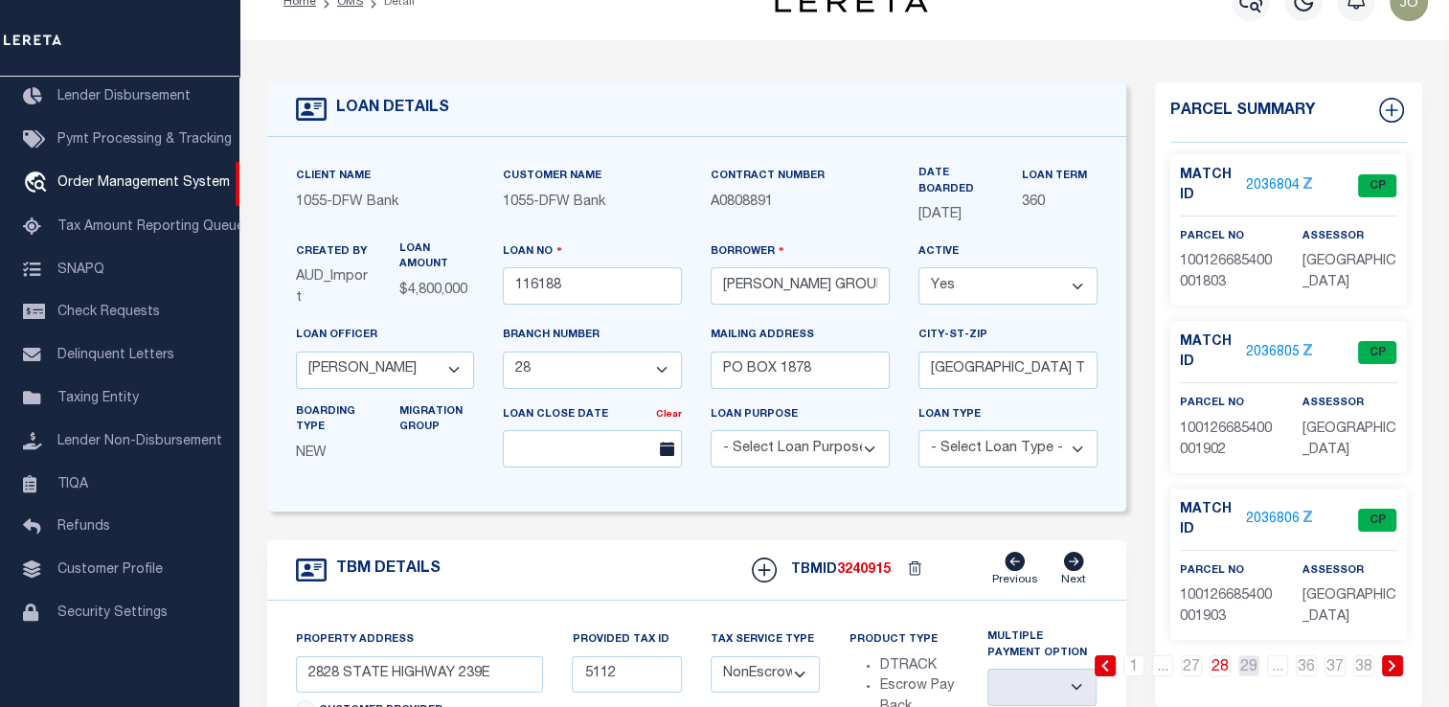
click at [1249, 668] on link "29" at bounding box center [1248, 665] width 21 height 21
click at [1249, 668] on link "30" at bounding box center [1248, 665] width 21 height 21
click at [1249, 668] on link "31" at bounding box center [1248, 665] width 21 height 21
click at [1249, 668] on link "32" at bounding box center [1248, 665] width 21 height 21
click at [1249, 668] on link "33" at bounding box center [1248, 665] width 21 height 21
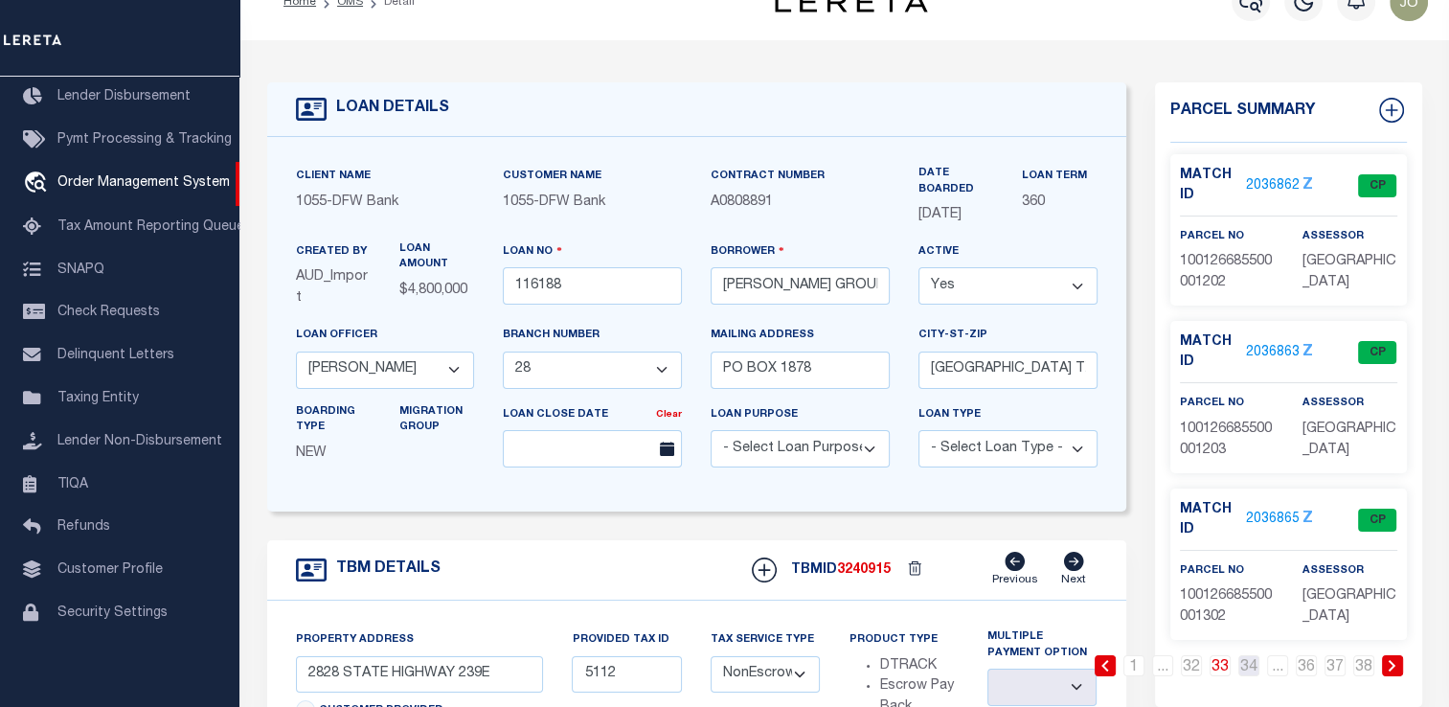
click at [1249, 668] on link "34" at bounding box center [1248, 665] width 21 height 21
click at [1282, 667] on link "35" at bounding box center [1277, 665] width 21 height 21
click at [1307, 668] on link "36" at bounding box center [1306, 665] width 21 height 21
click at [1325, 664] on link "37" at bounding box center [1334, 665] width 21 height 21
click at [1353, 665] on link "38" at bounding box center [1363, 665] width 21 height 21
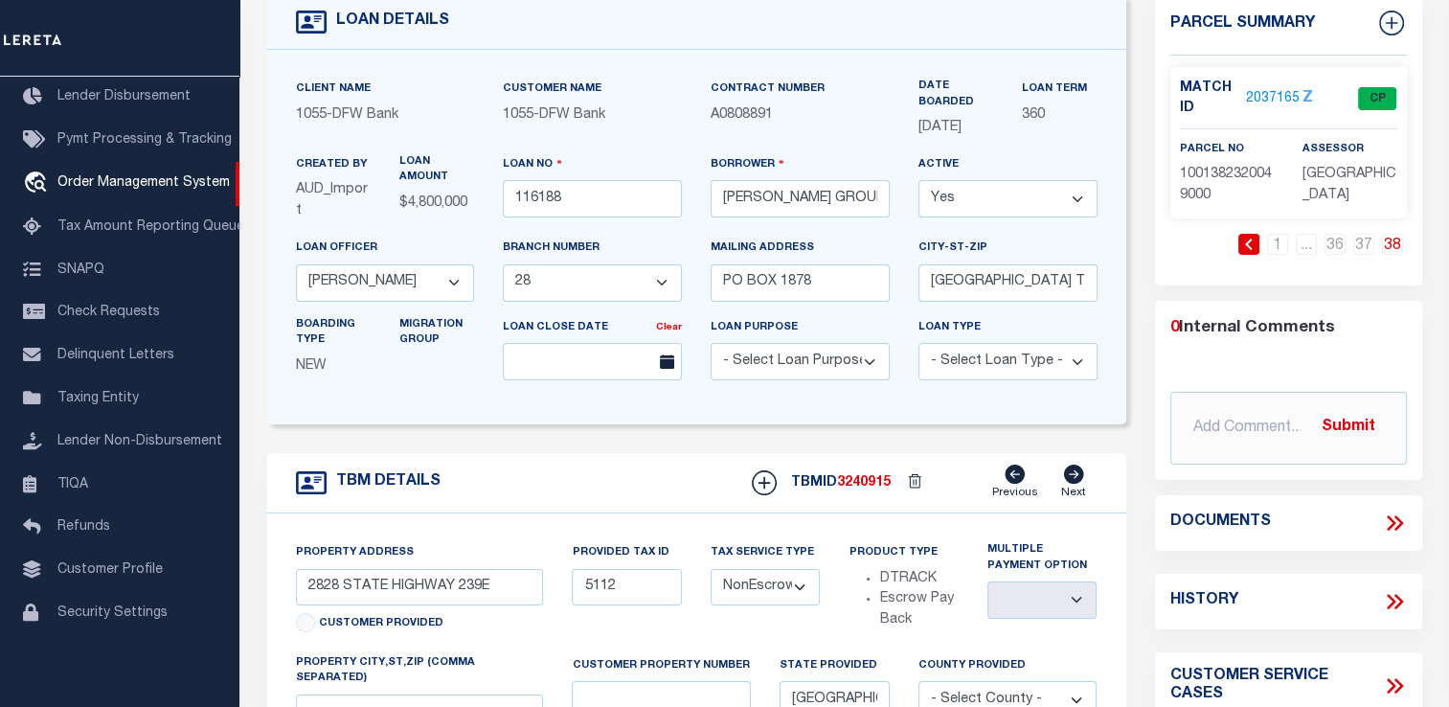
scroll to position [155, 0]
